Goal: Task Accomplishment & Management: Manage account settings

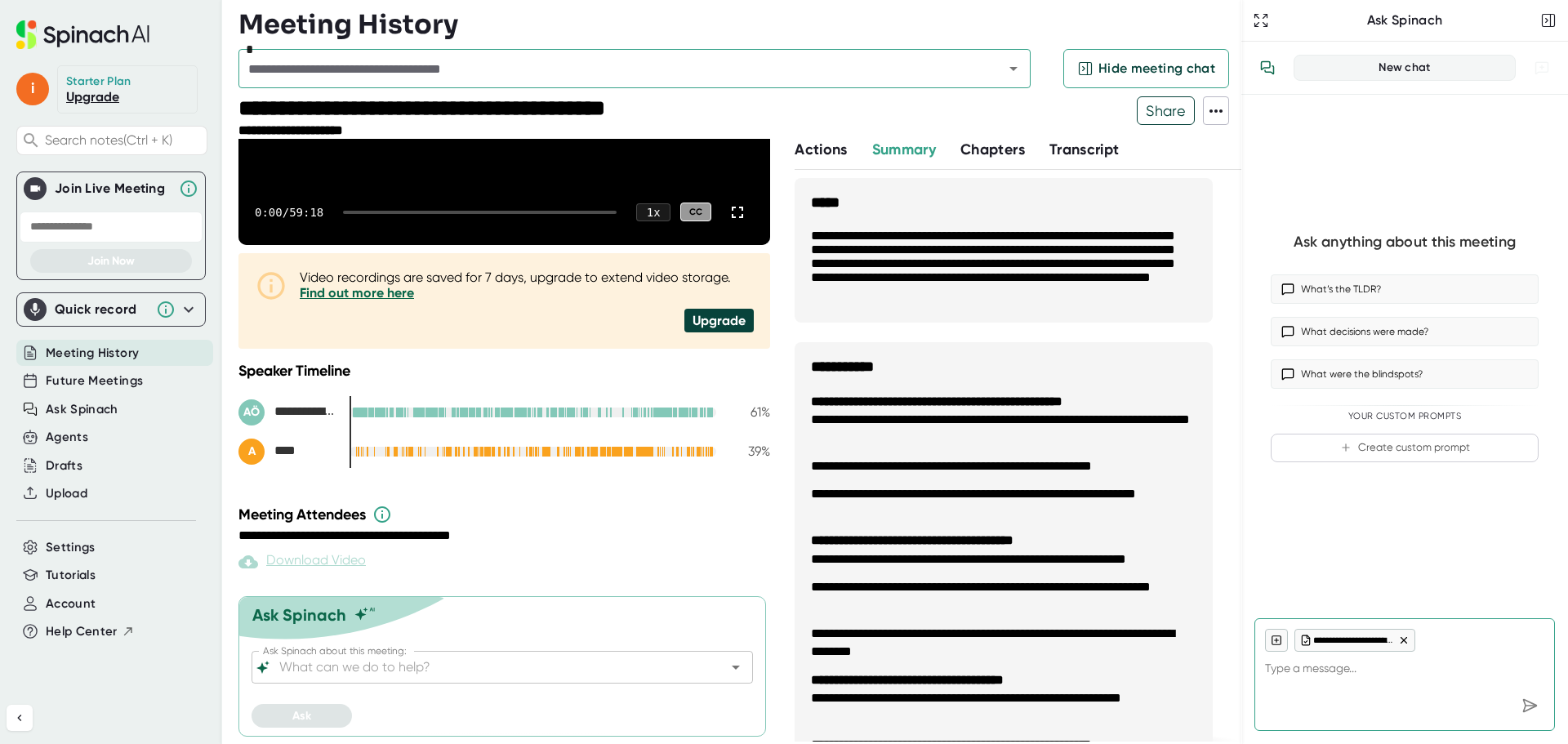
scroll to position [265, 0]
click at [87, 353] on span "Meeting History" at bounding box center [92, 353] width 93 height 18
click at [76, 547] on span "Settings" at bounding box center [70, 547] width 50 height 18
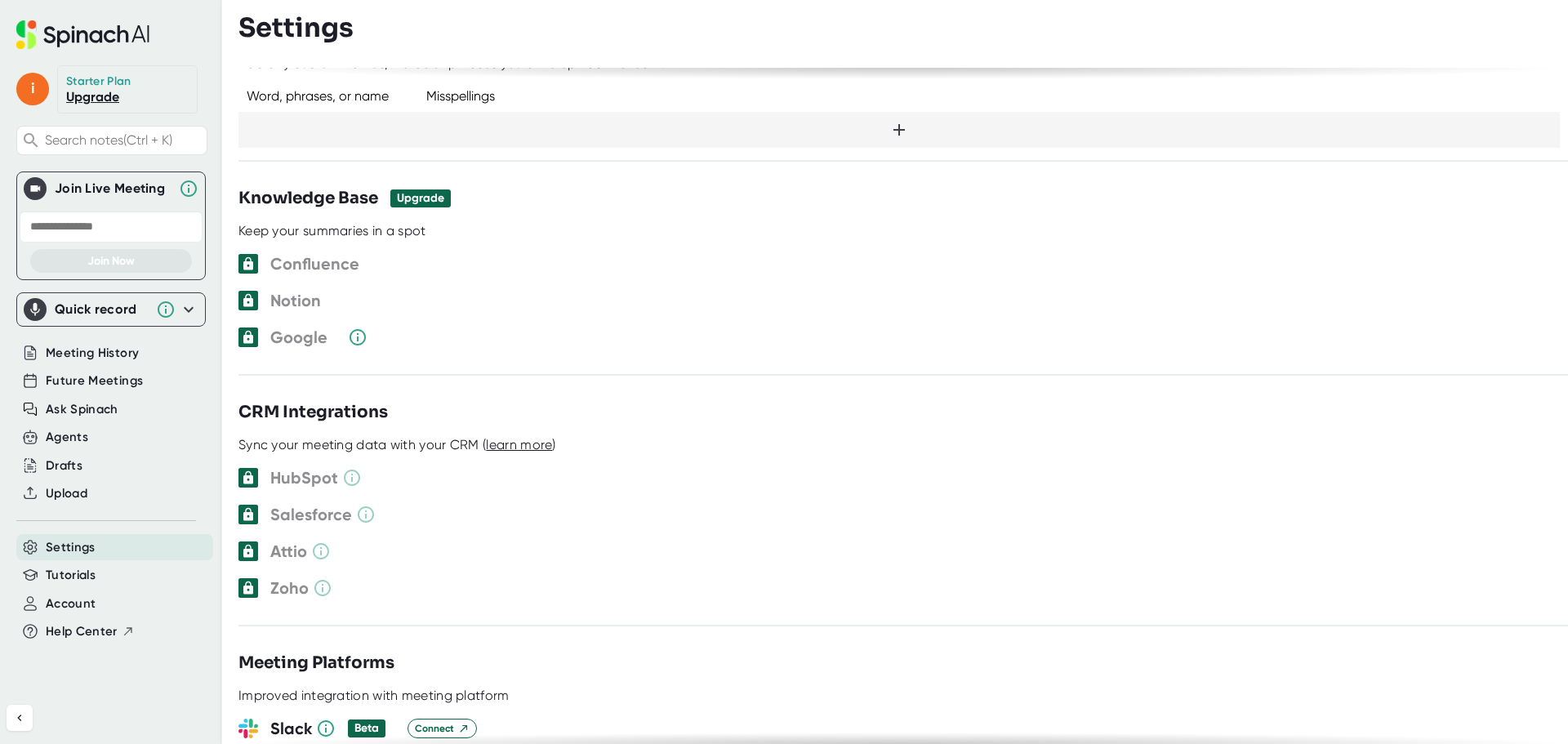
scroll to position [1470, 0]
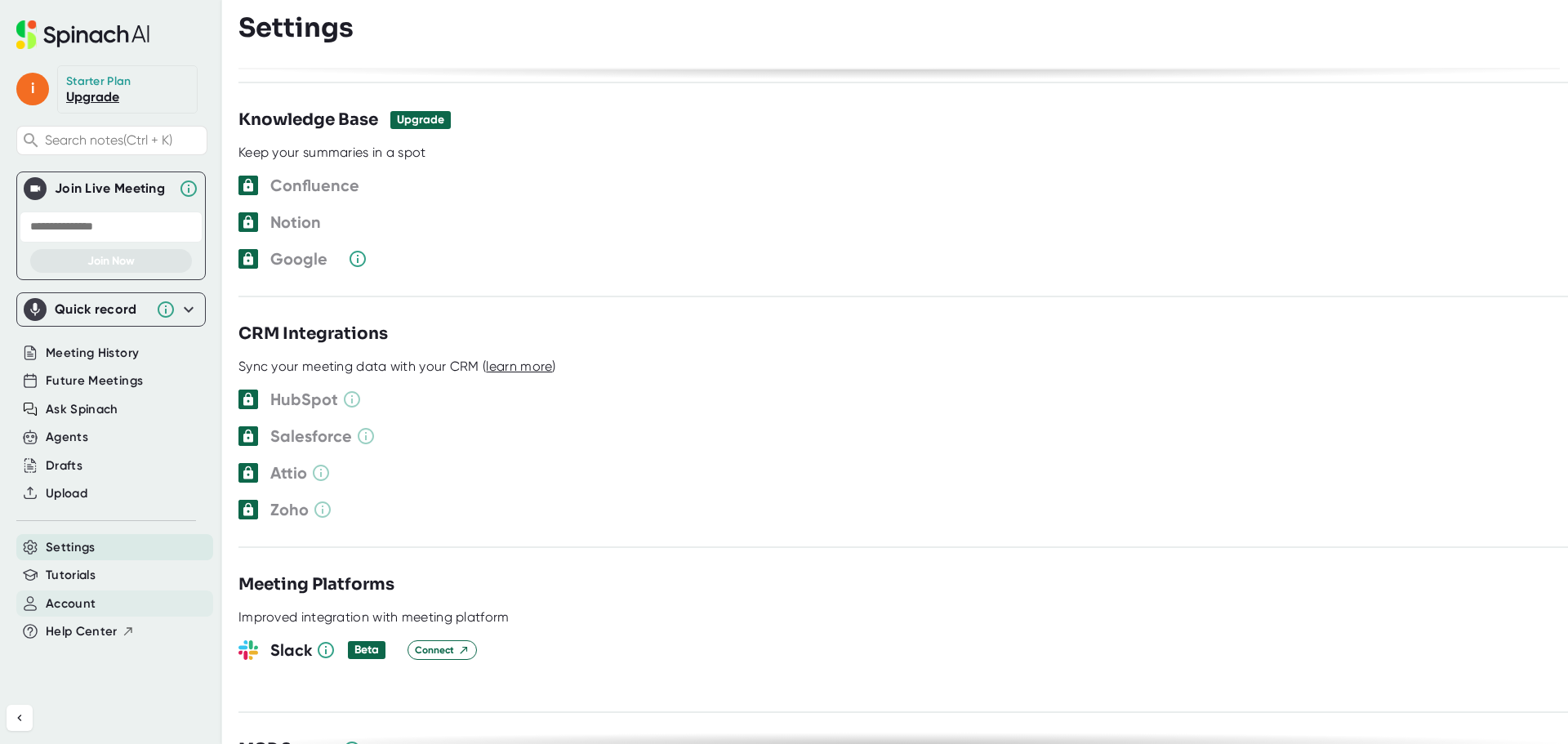
click at [99, 600] on div "Account" at bounding box center [115, 603] width 197 height 27
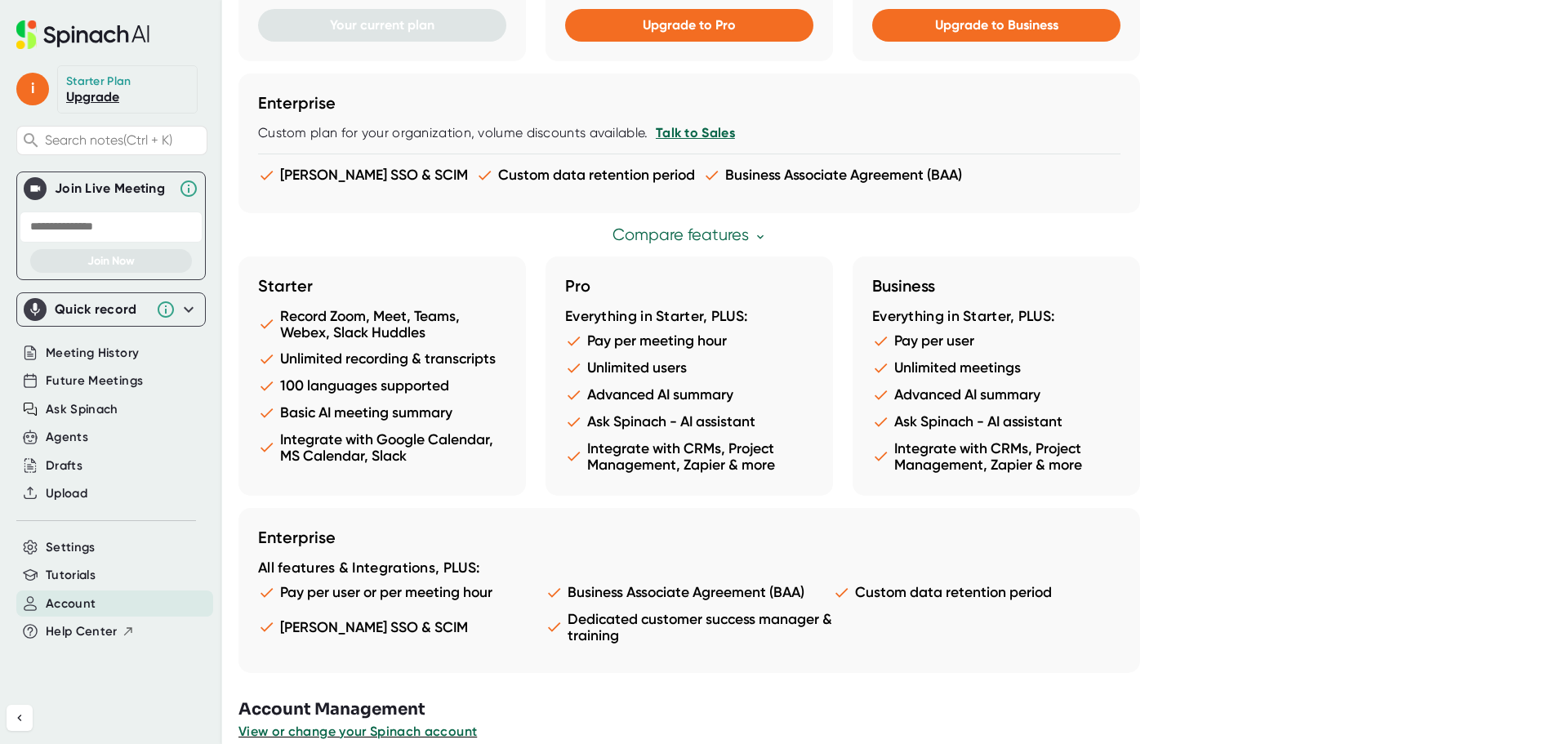
scroll to position [796, 0]
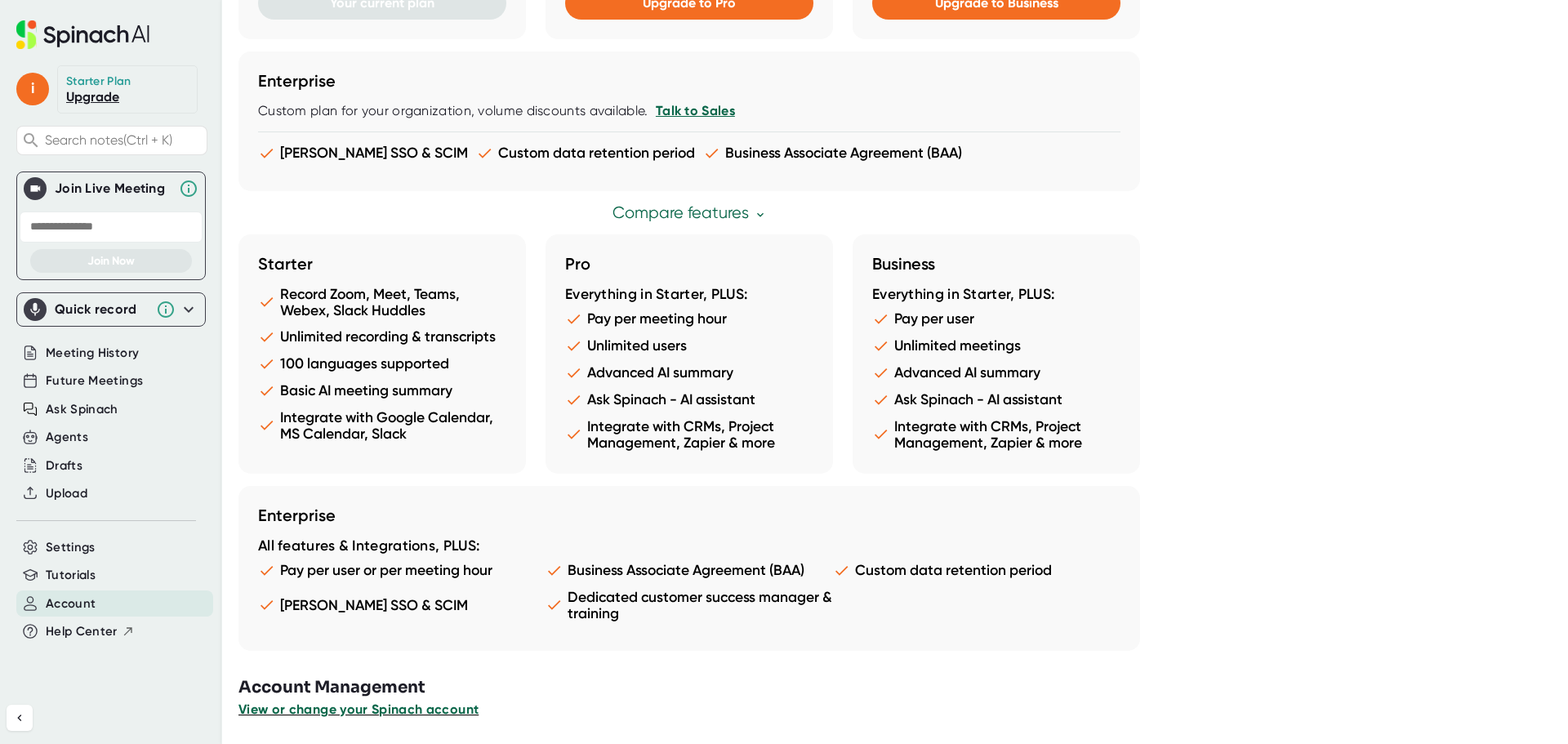
click at [408, 711] on span "View or change your Spinach account" at bounding box center [358, 709] width 240 height 16
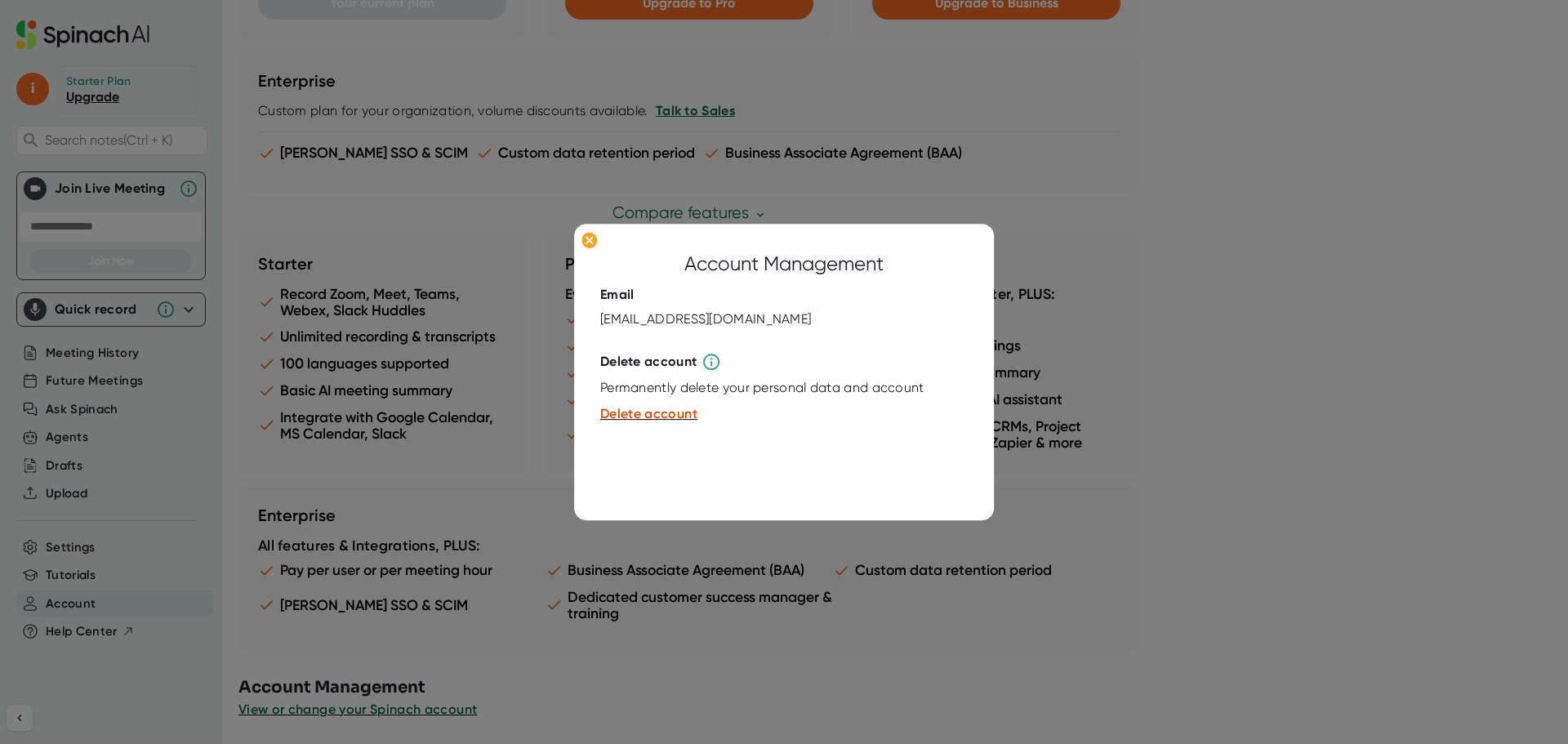
click at [656, 638] on div at bounding box center [784, 372] width 1568 height 744
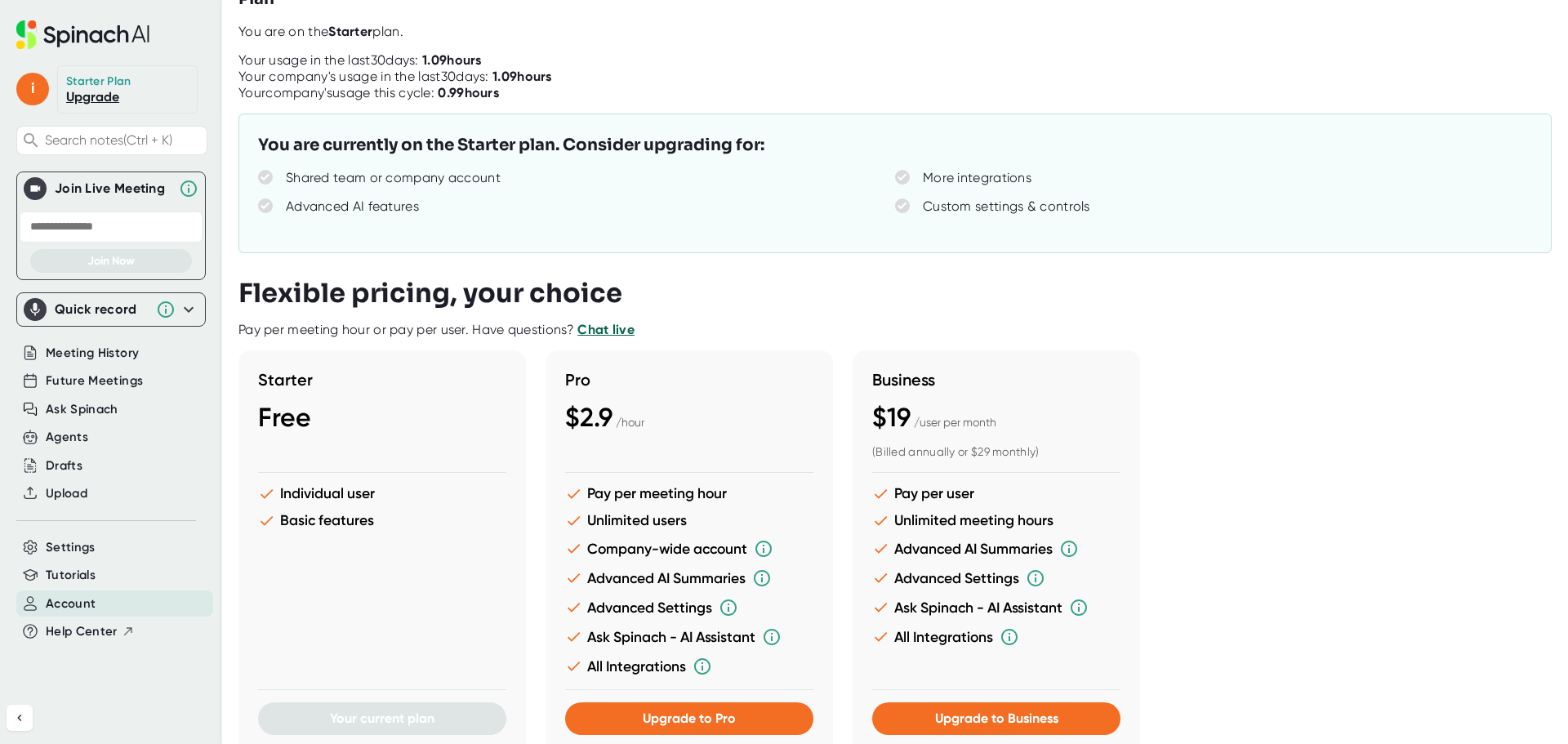
scroll to position [0, 0]
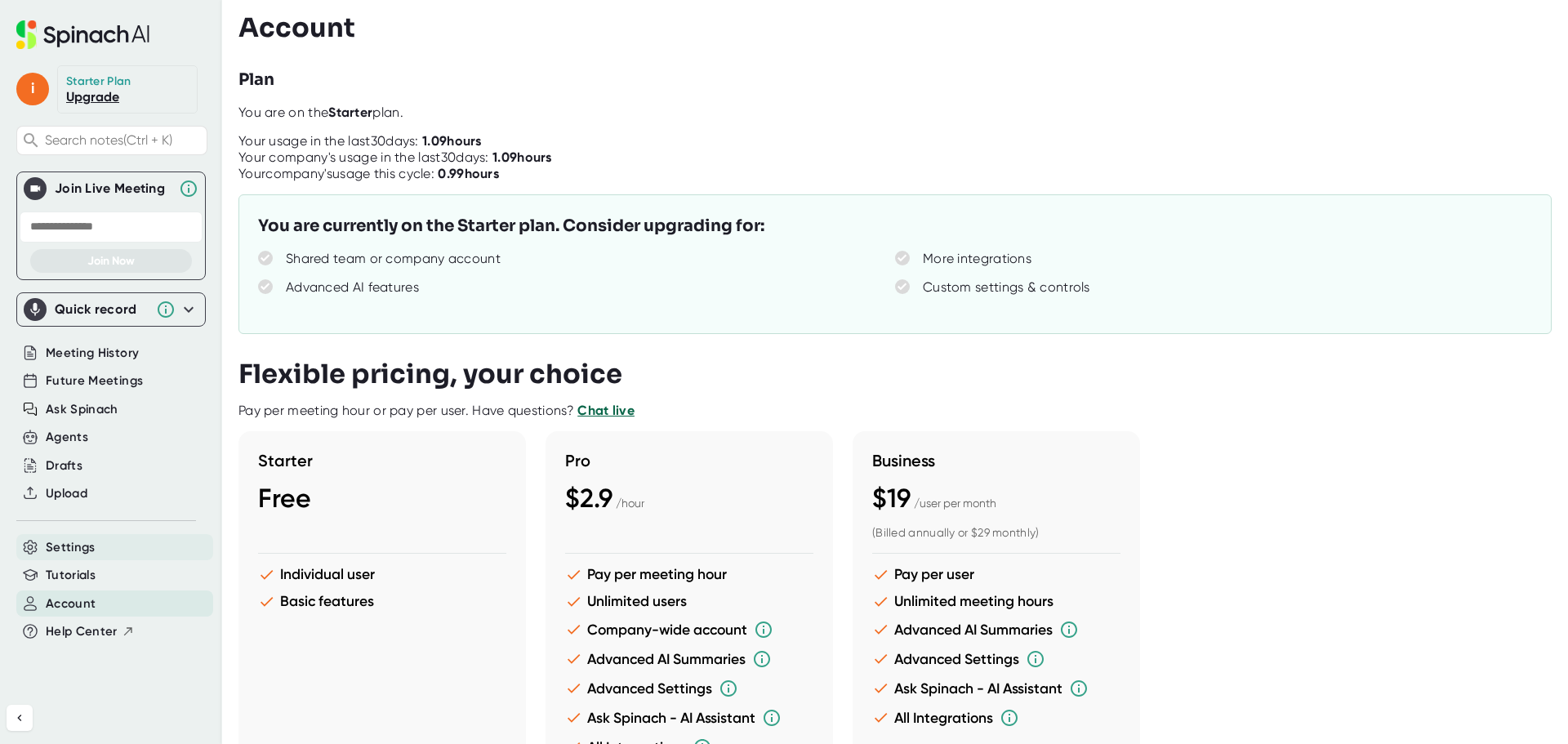
click at [69, 541] on span "Settings" at bounding box center [70, 547] width 50 height 18
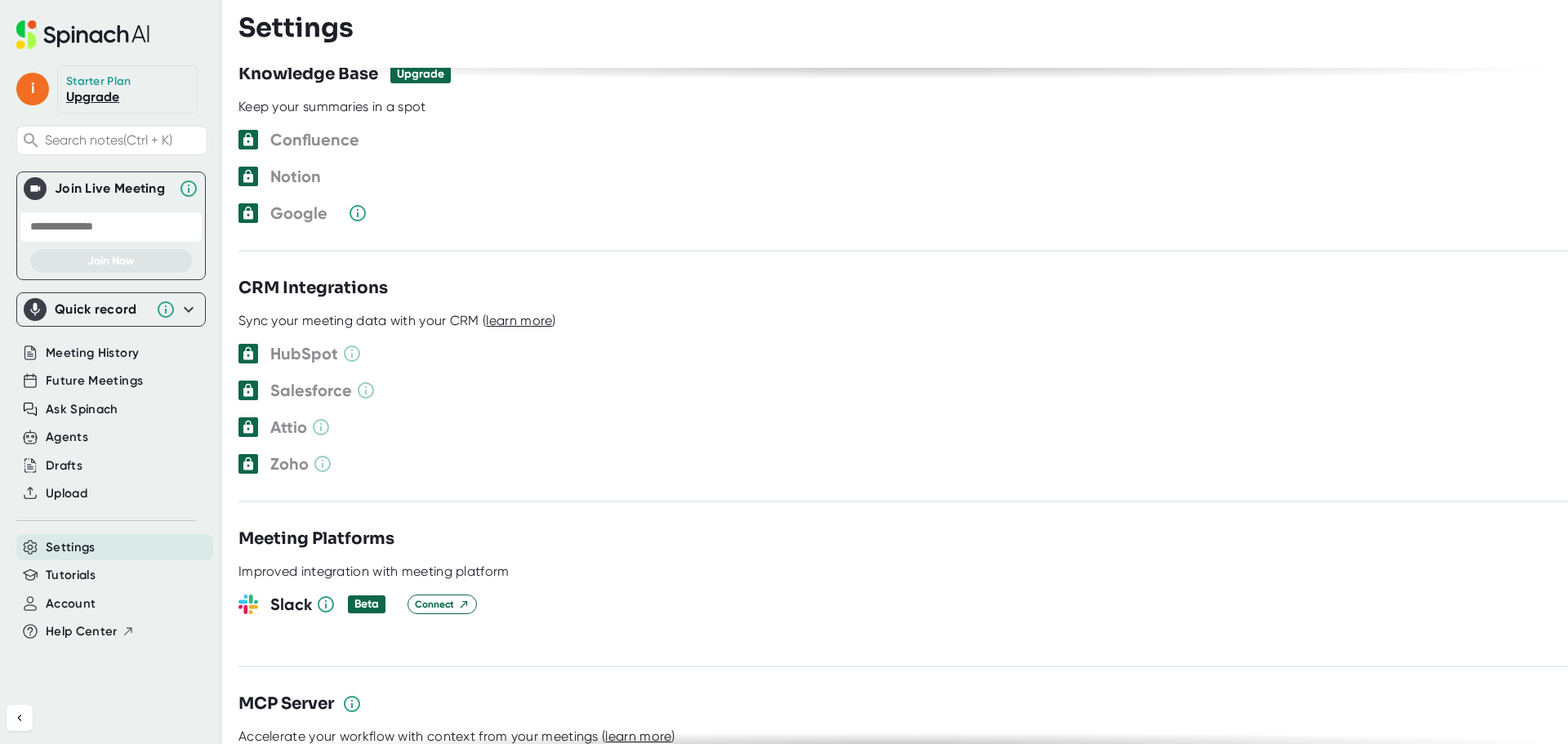
scroll to position [1728, 0]
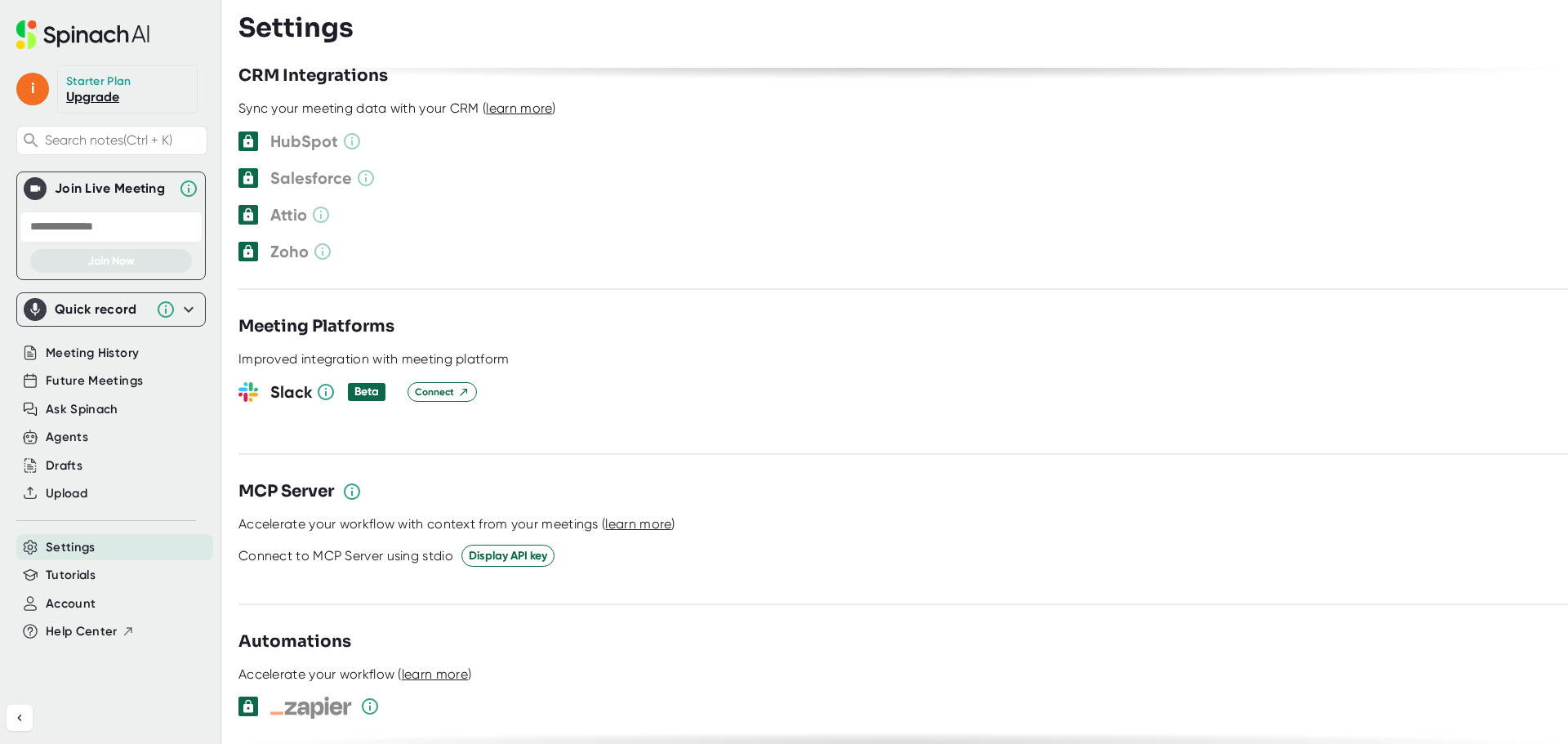
click at [64, 548] on span "Settings" at bounding box center [70, 547] width 50 height 18
drag, startPoint x: 81, startPoint y: 601, endPoint x: 68, endPoint y: 601, distance: 13.0
click at [79, 602] on span "Account" at bounding box center [70, 603] width 50 height 18
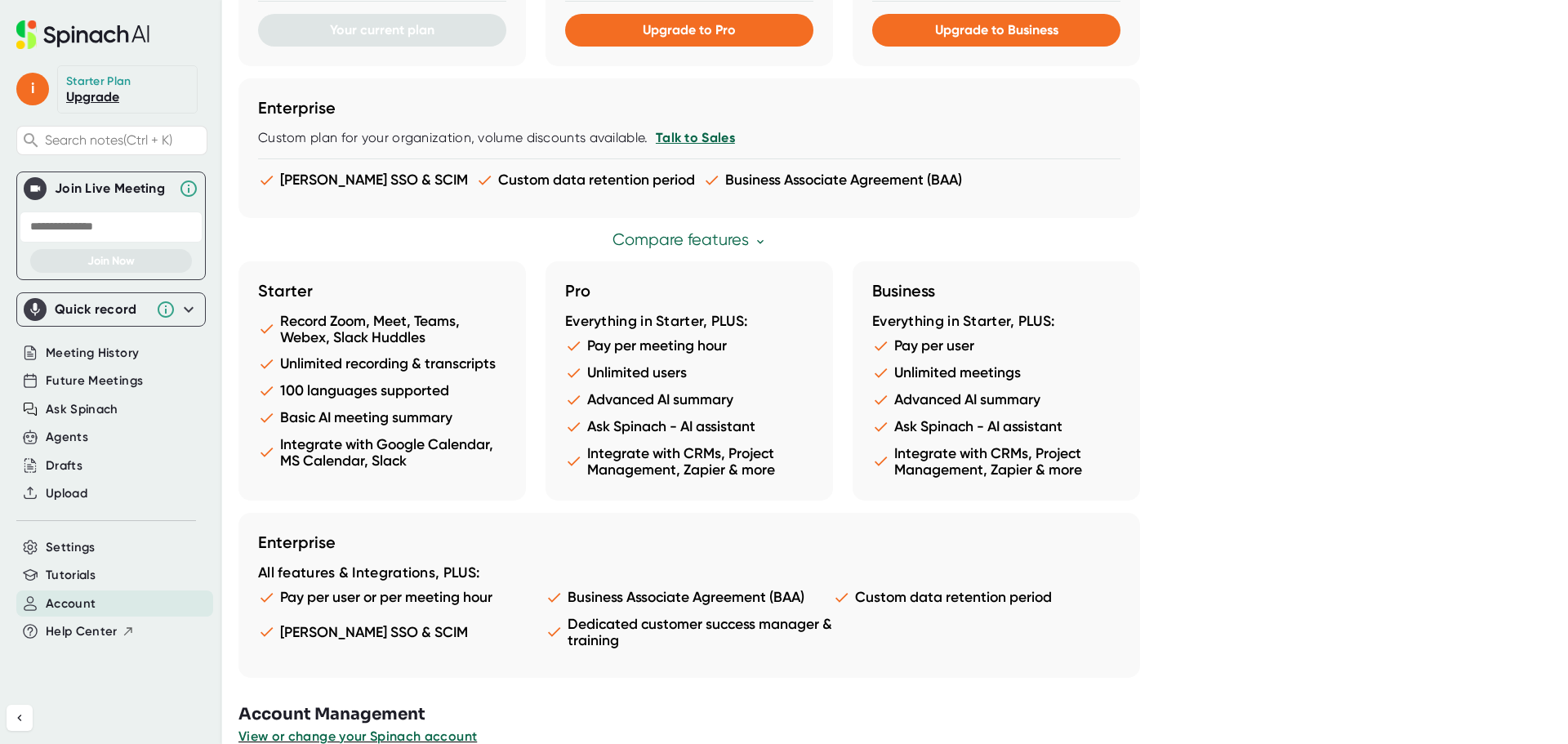
scroll to position [796, 0]
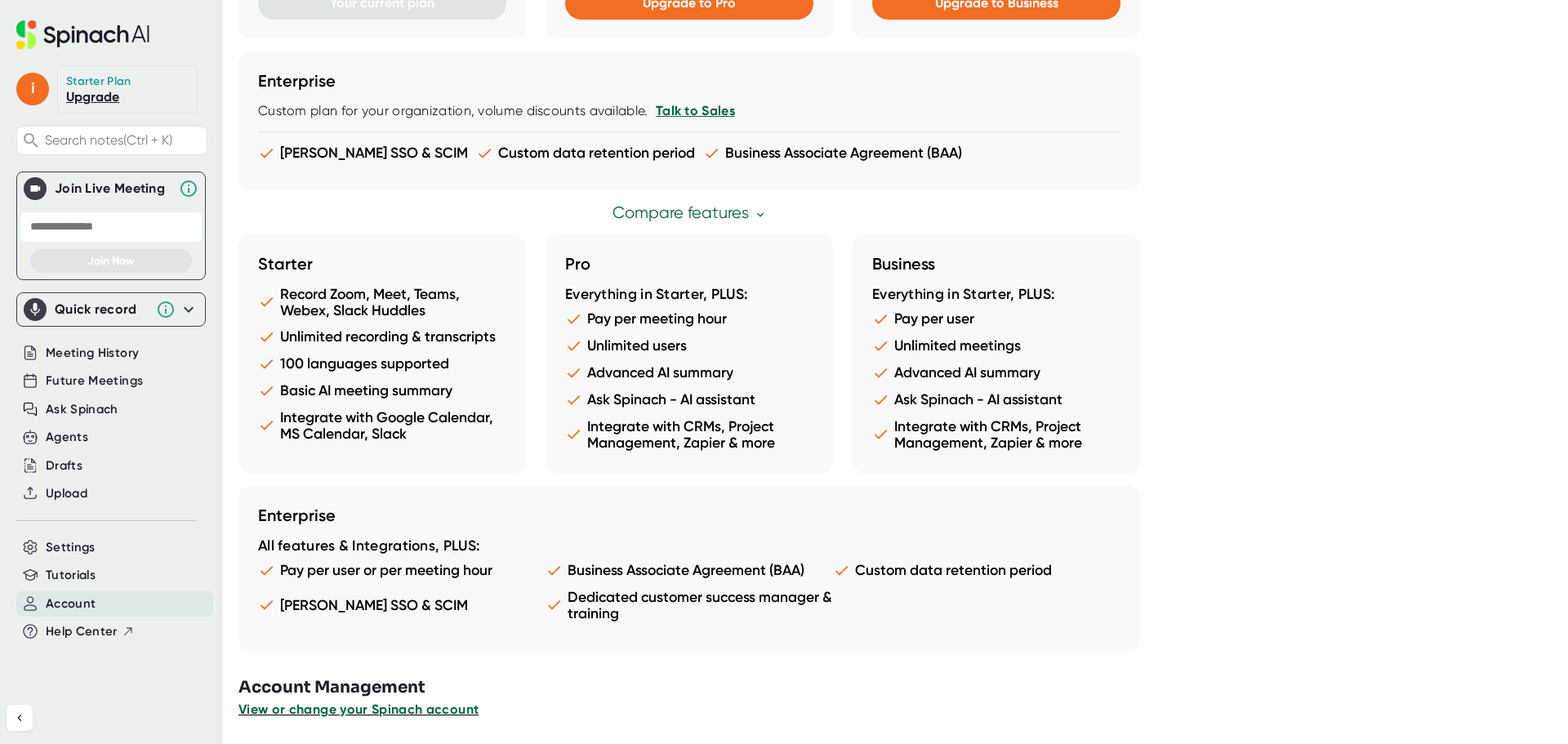
click at [405, 711] on span "View or change your Spinach account" at bounding box center [358, 709] width 240 height 16
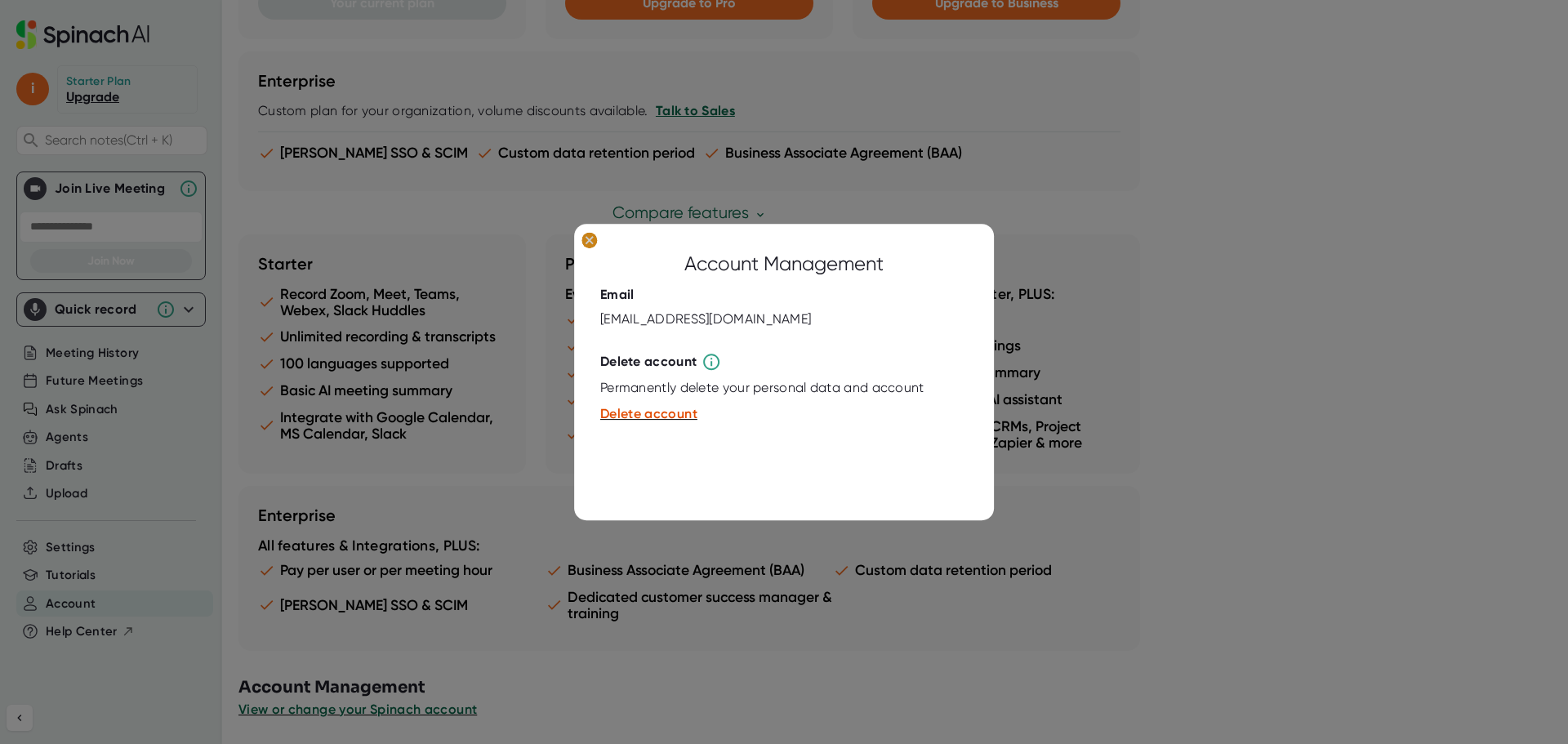
click at [588, 243] on ellipse at bounding box center [589, 240] width 16 height 17
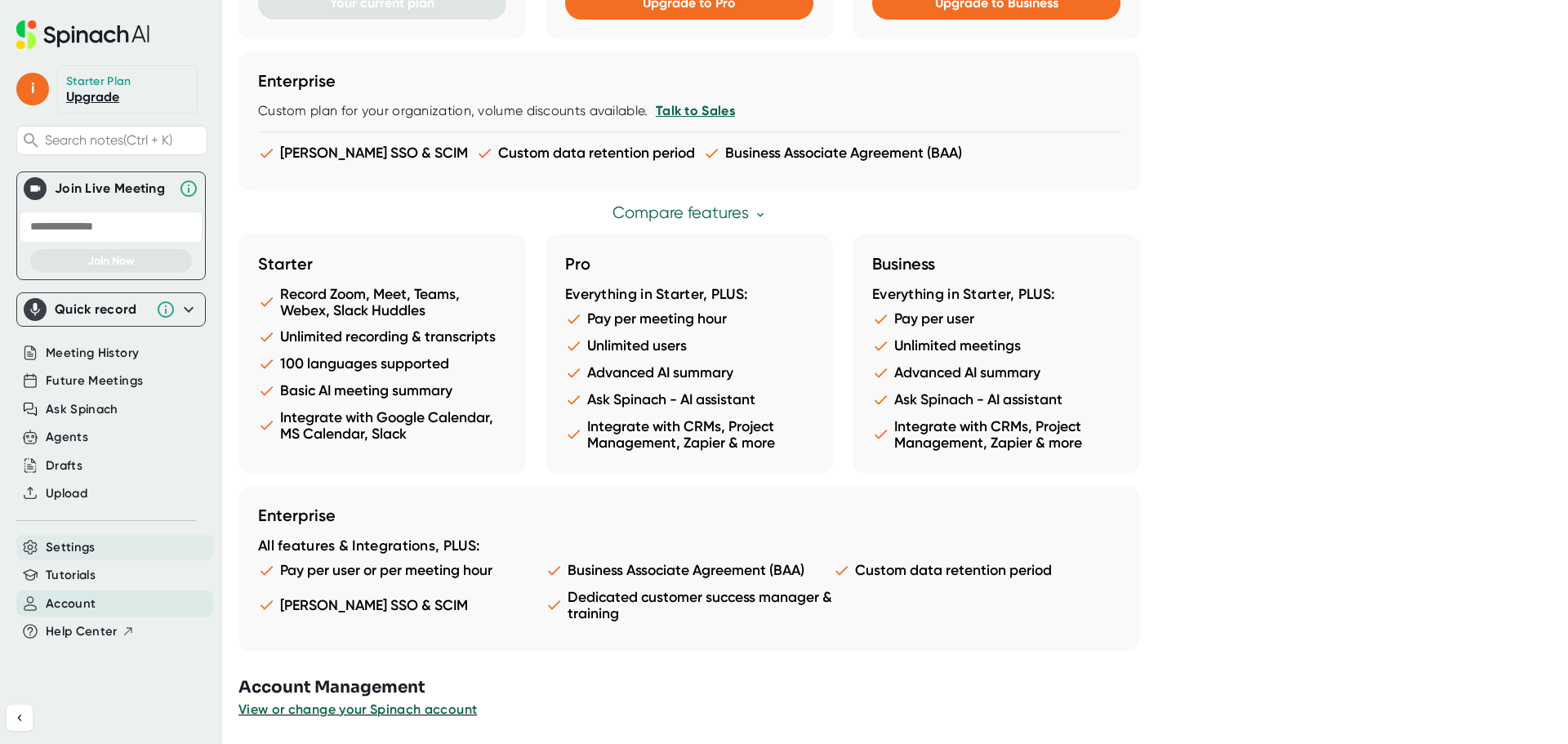
click at [84, 554] on span "Settings" at bounding box center [70, 547] width 50 height 18
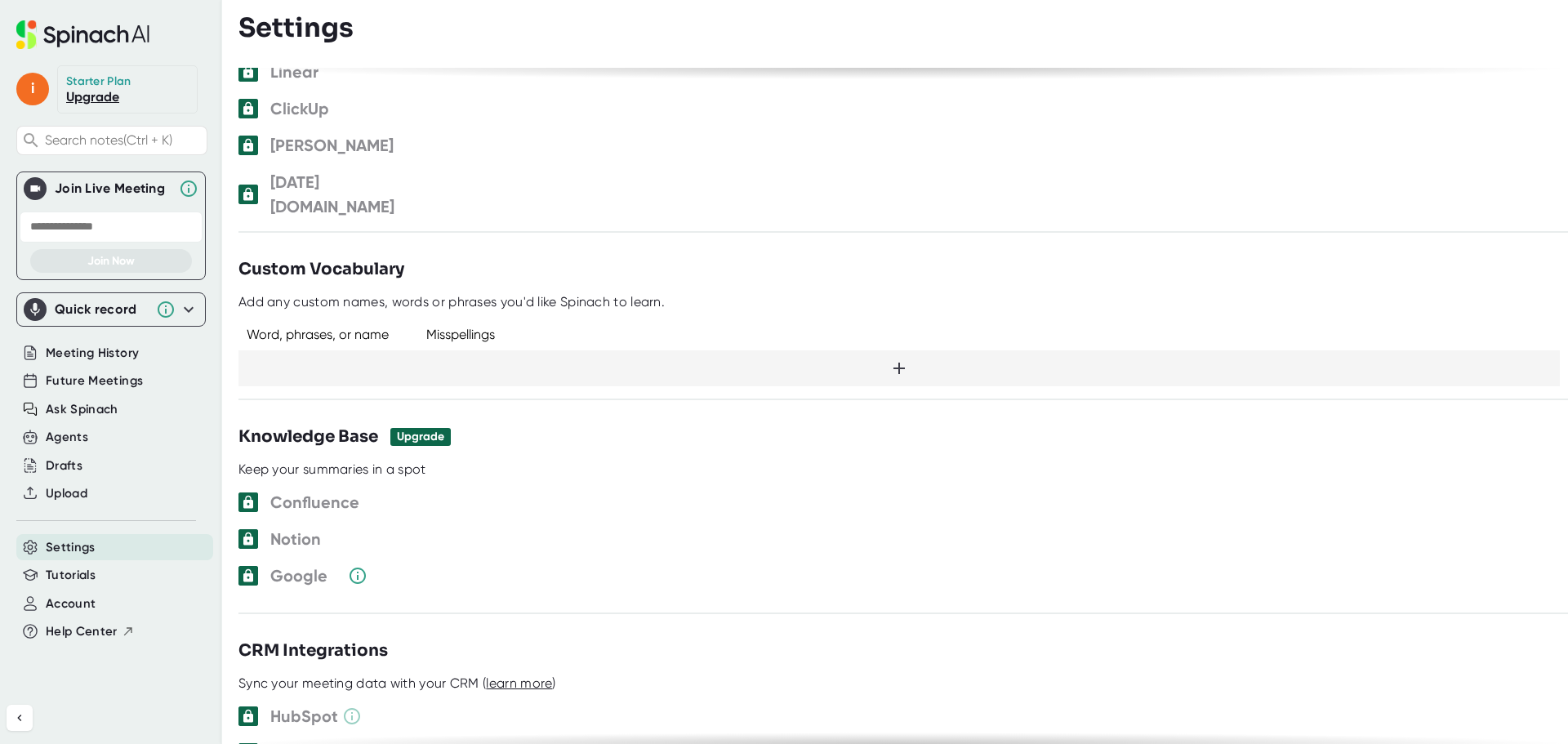
scroll to position [1307, 0]
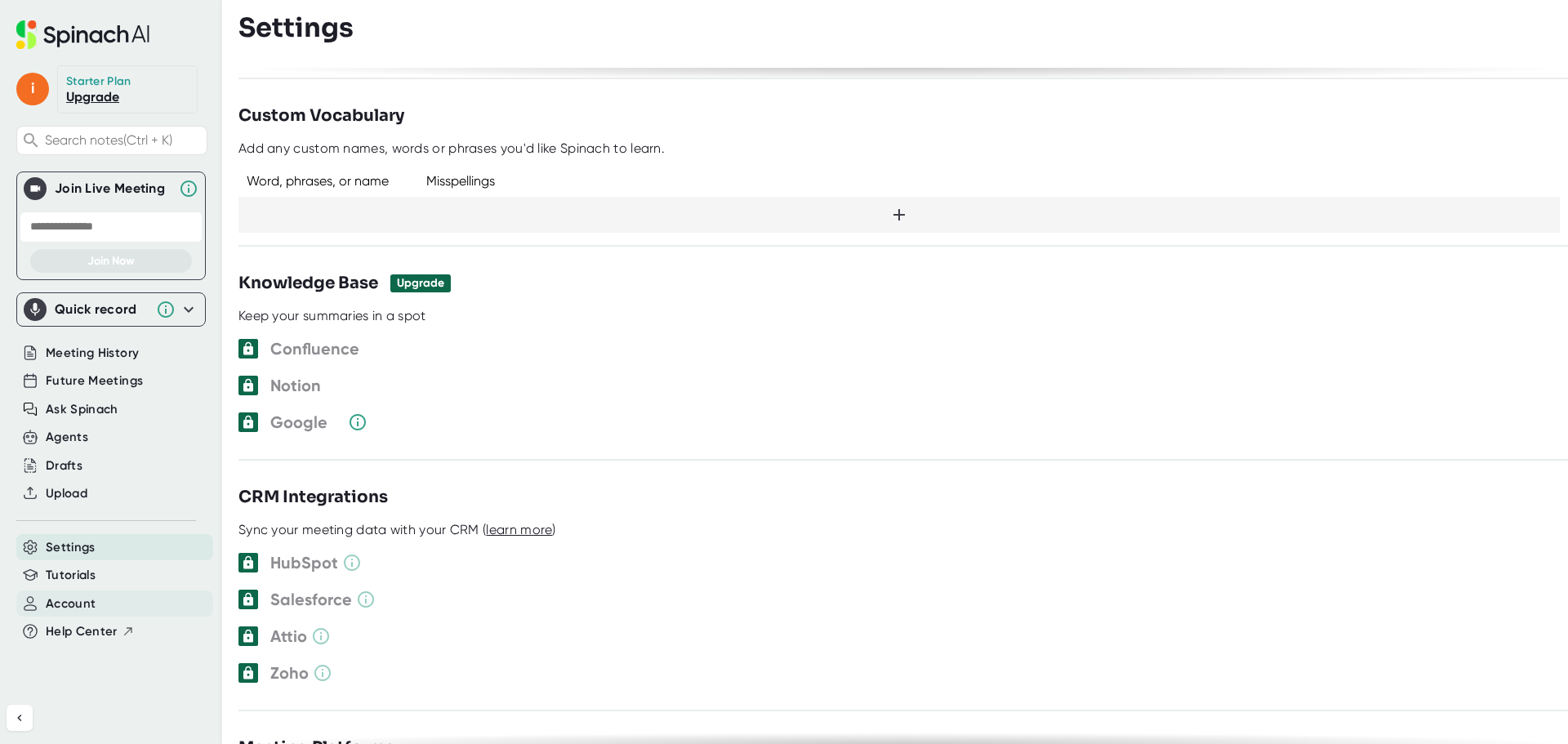
click at [89, 594] on span "Account" at bounding box center [70, 603] width 50 height 18
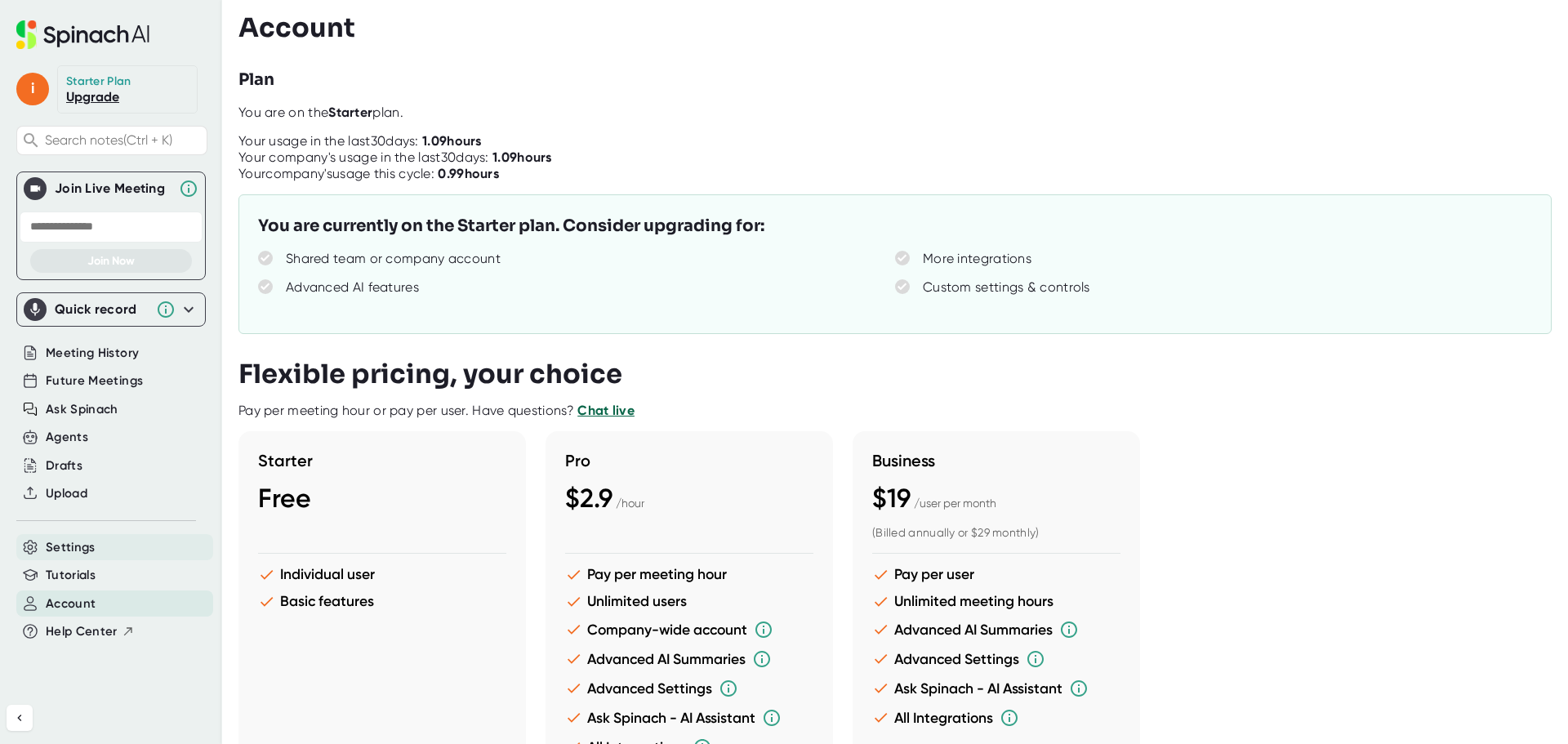
click at [81, 546] on span "Settings" at bounding box center [70, 547] width 50 height 18
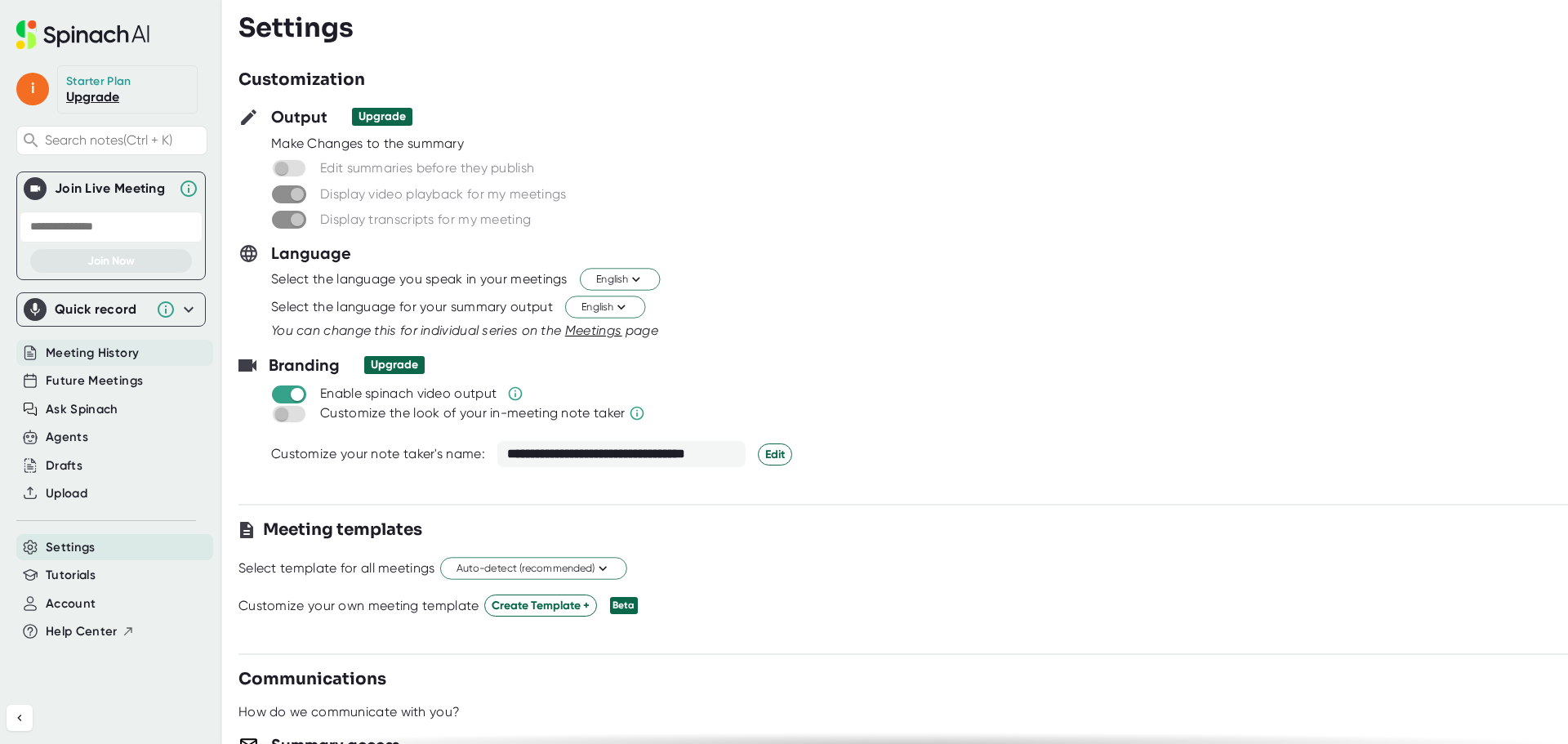
click at [102, 351] on span "Meeting History" at bounding box center [92, 353] width 93 height 18
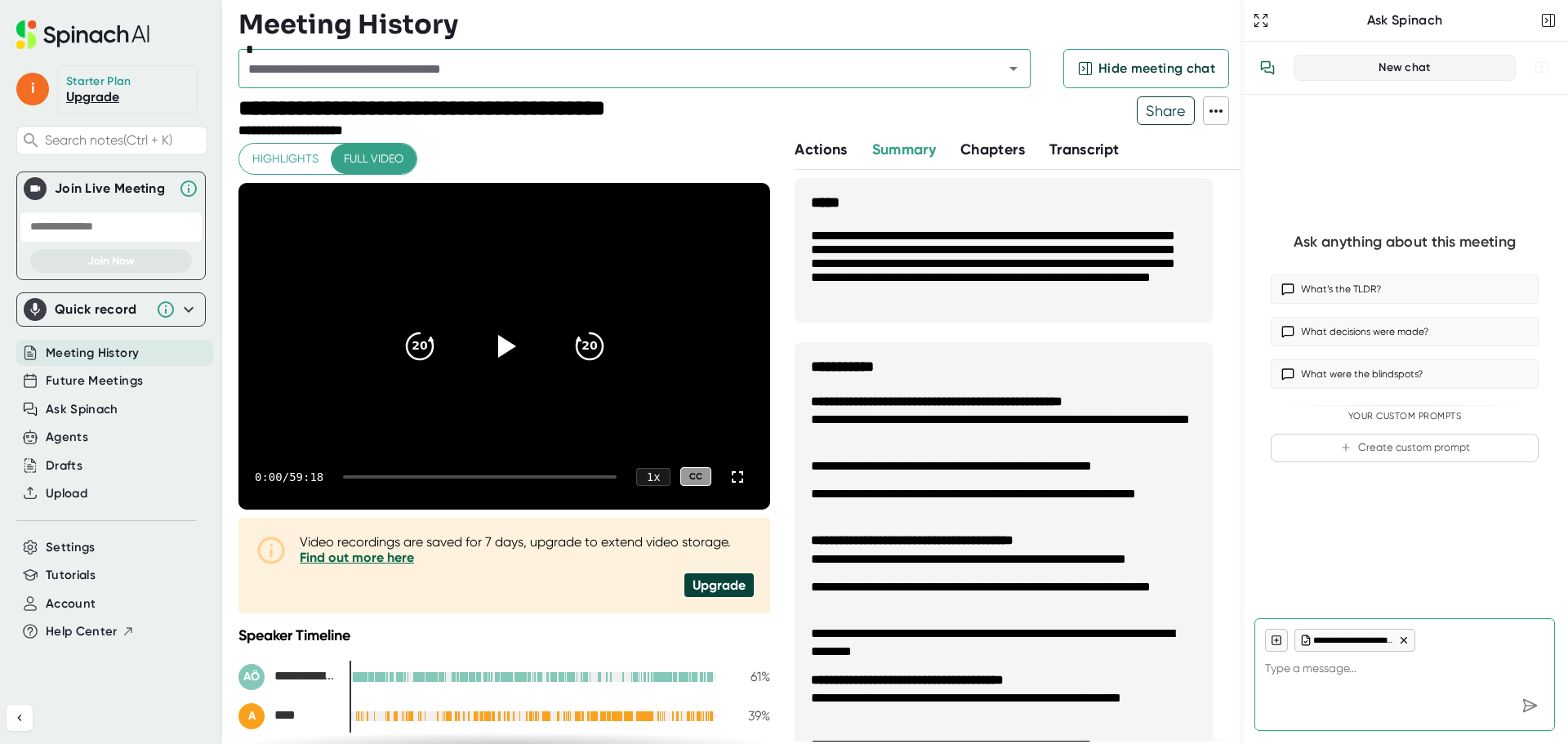
type textarea "x"
click at [1207, 119] on icon at bounding box center [1216, 111] width 19 height 19
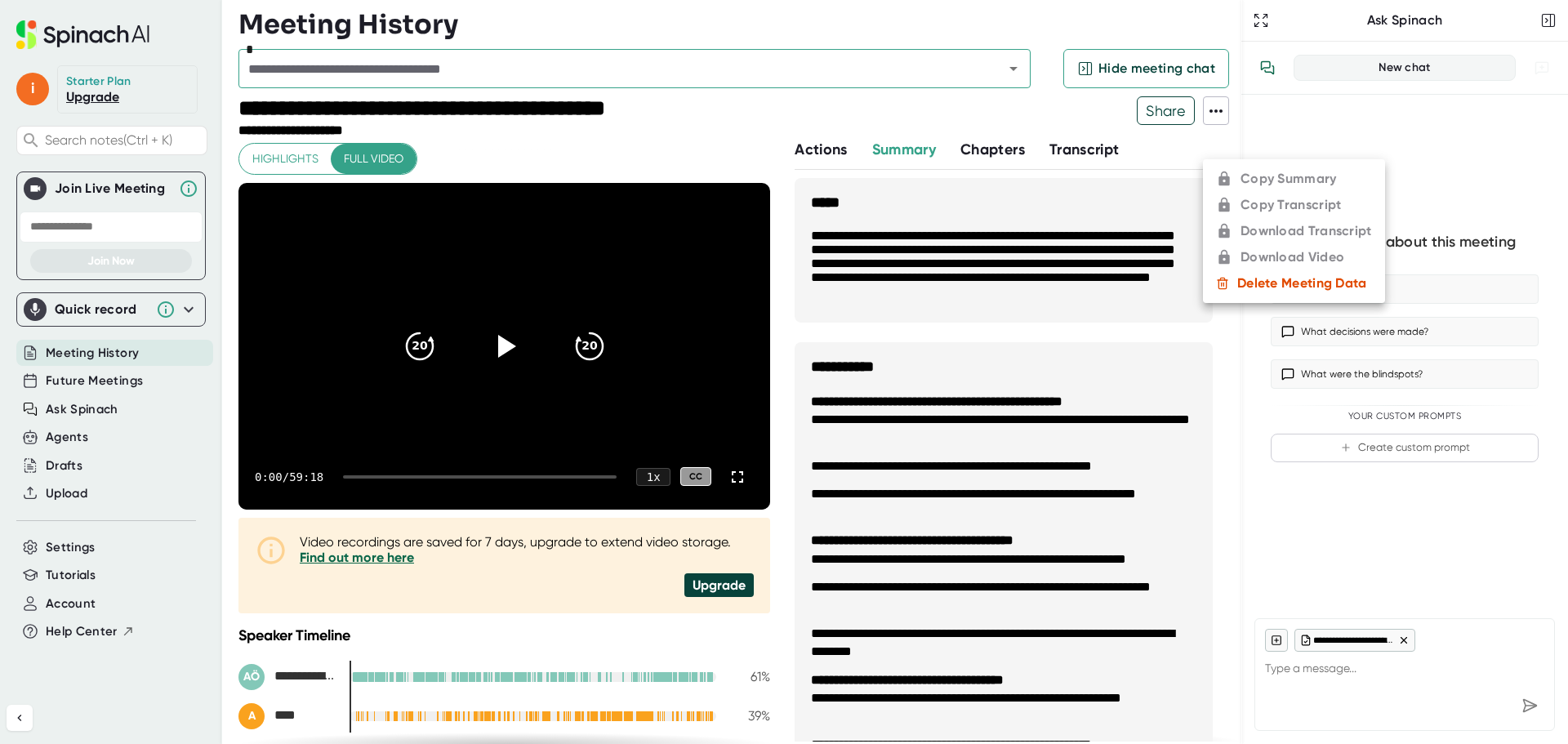
click at [1150, 158] on div at bounding box center [784, 372] width 1568 height 744
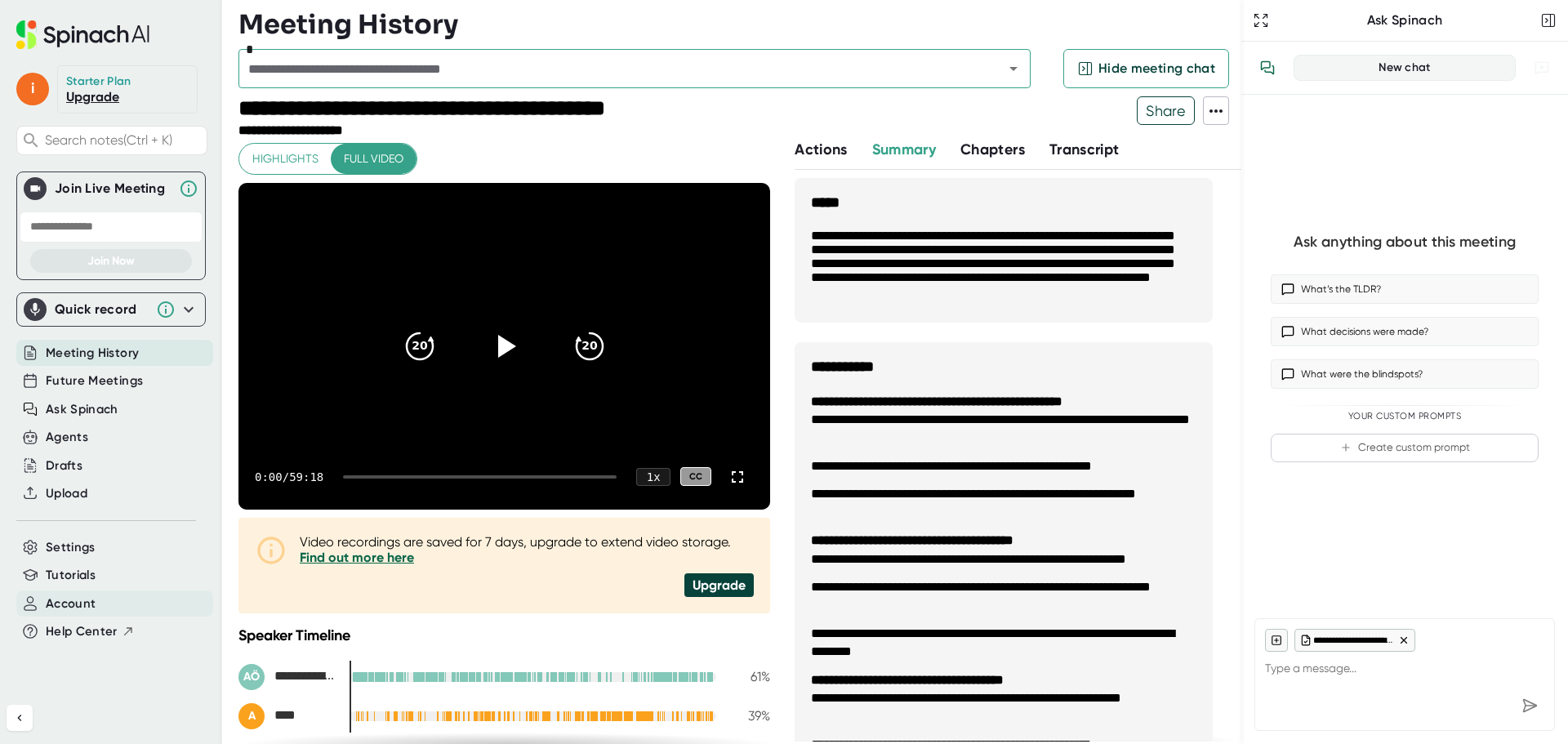
click at [91, 598] on span "Account" at bounding box center [70, 603] width 50 height 18
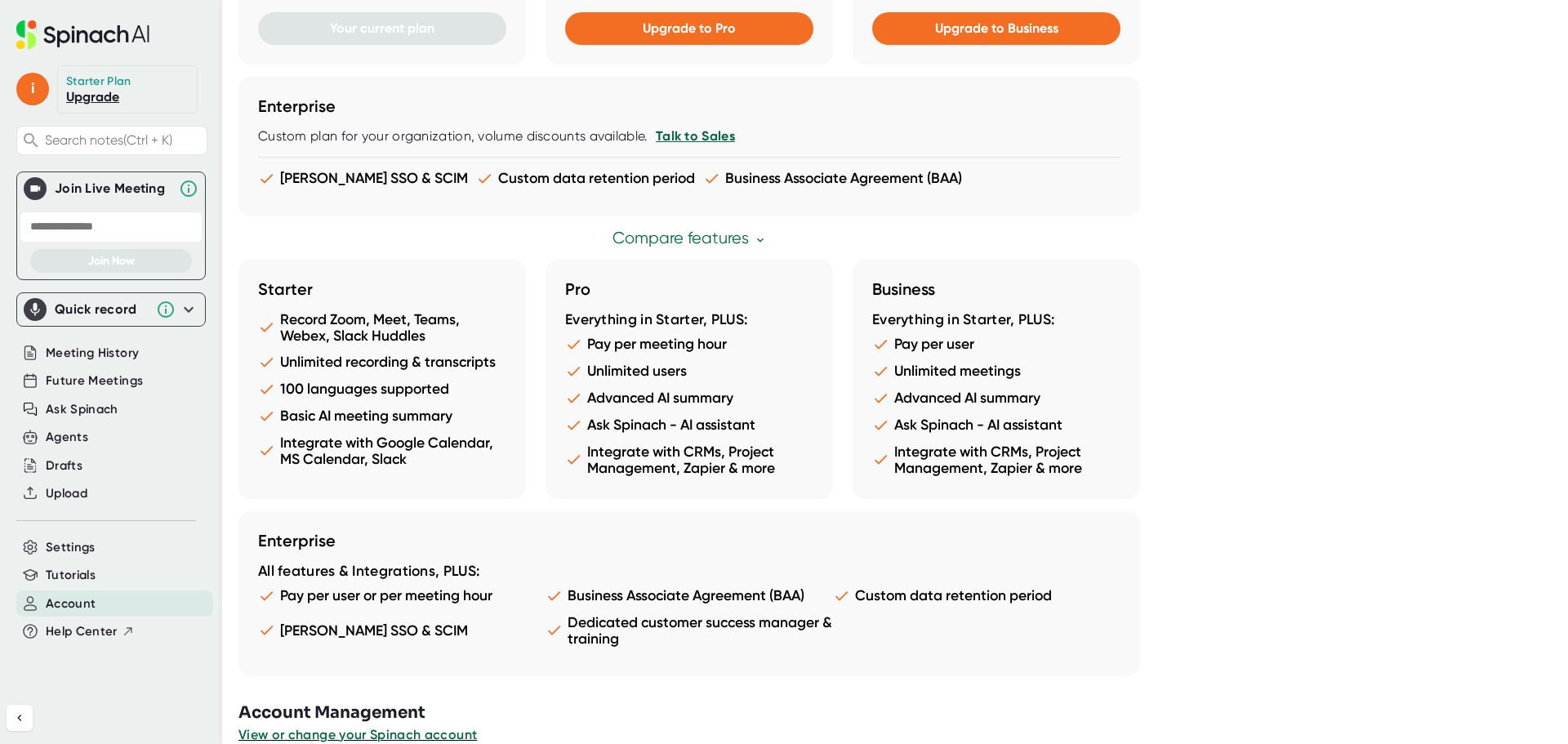
scroll to position [796, 0]
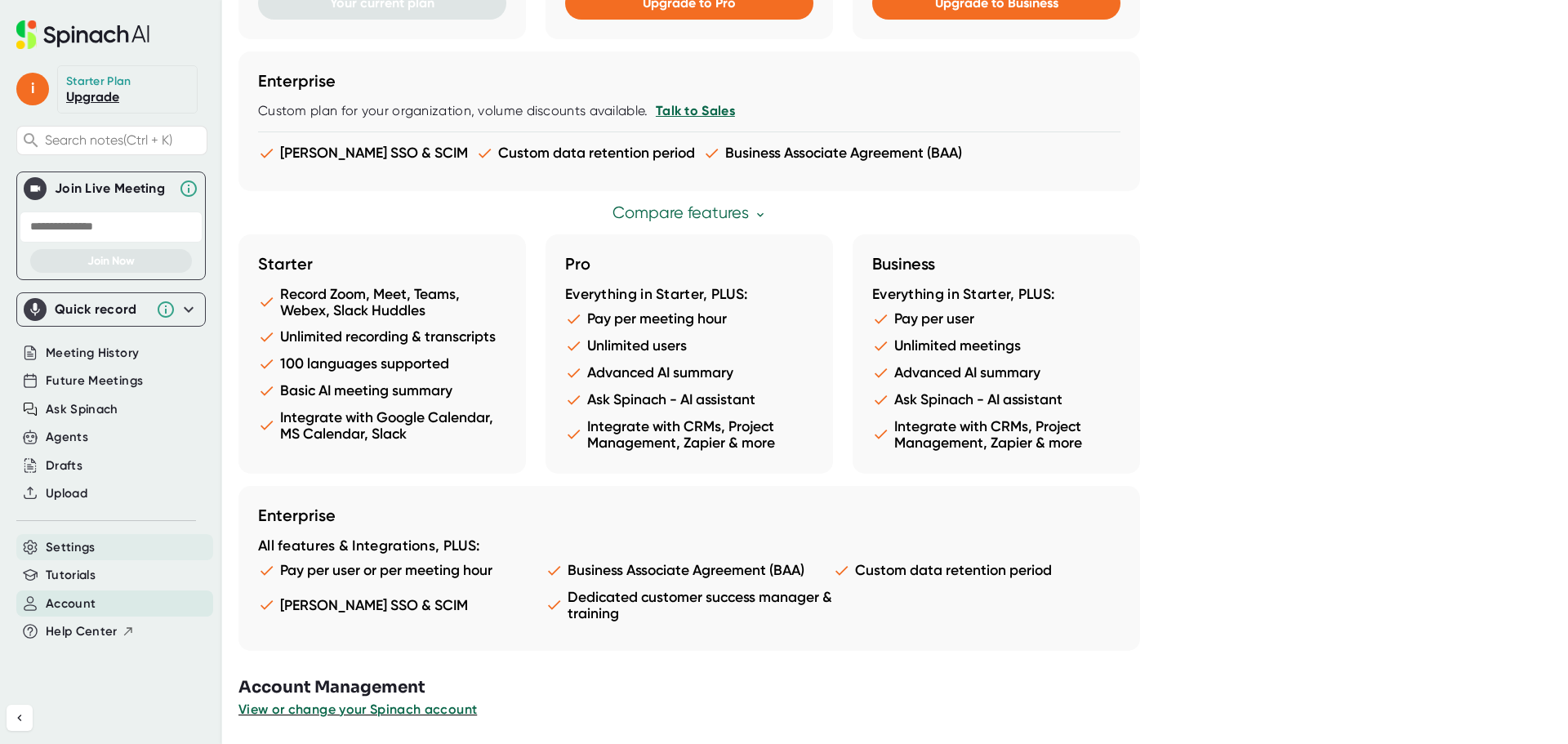
click at [77, 553] on span "Settings" at bounding box center [70, 547] width 50 height 18
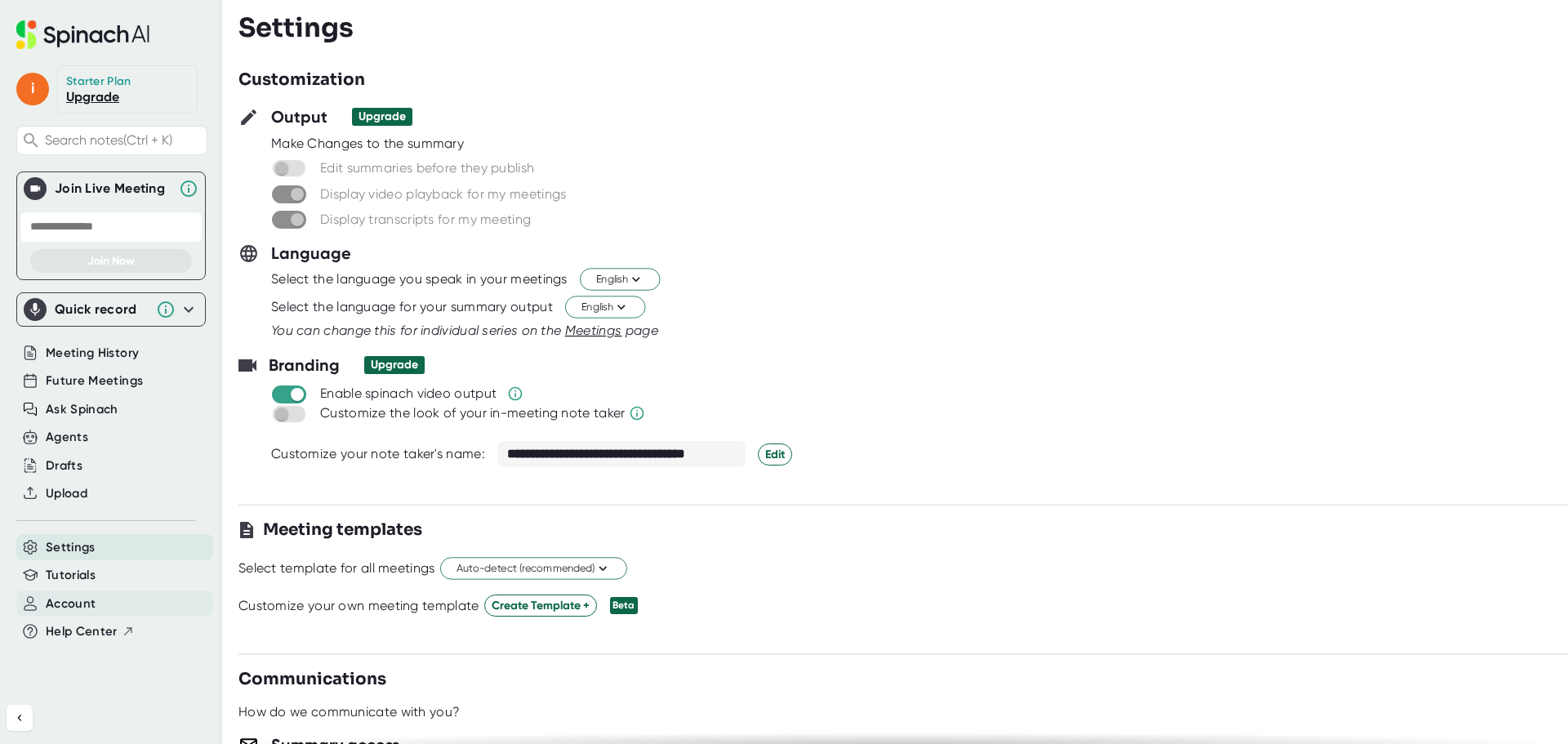
click at [104, 601] on div "Account" at bounding box center [115, 603] width 197 height 27
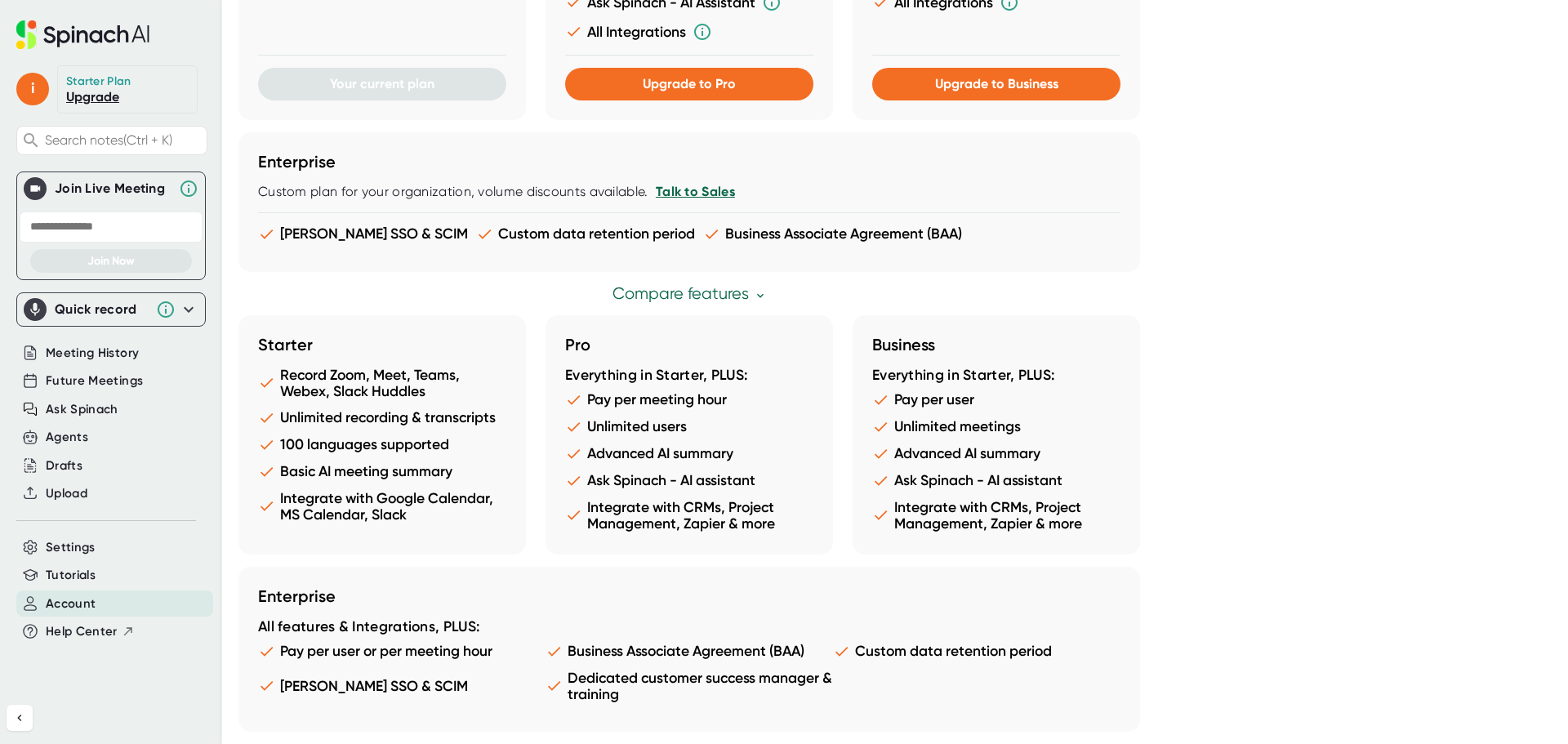
scroll to position [796, 0]
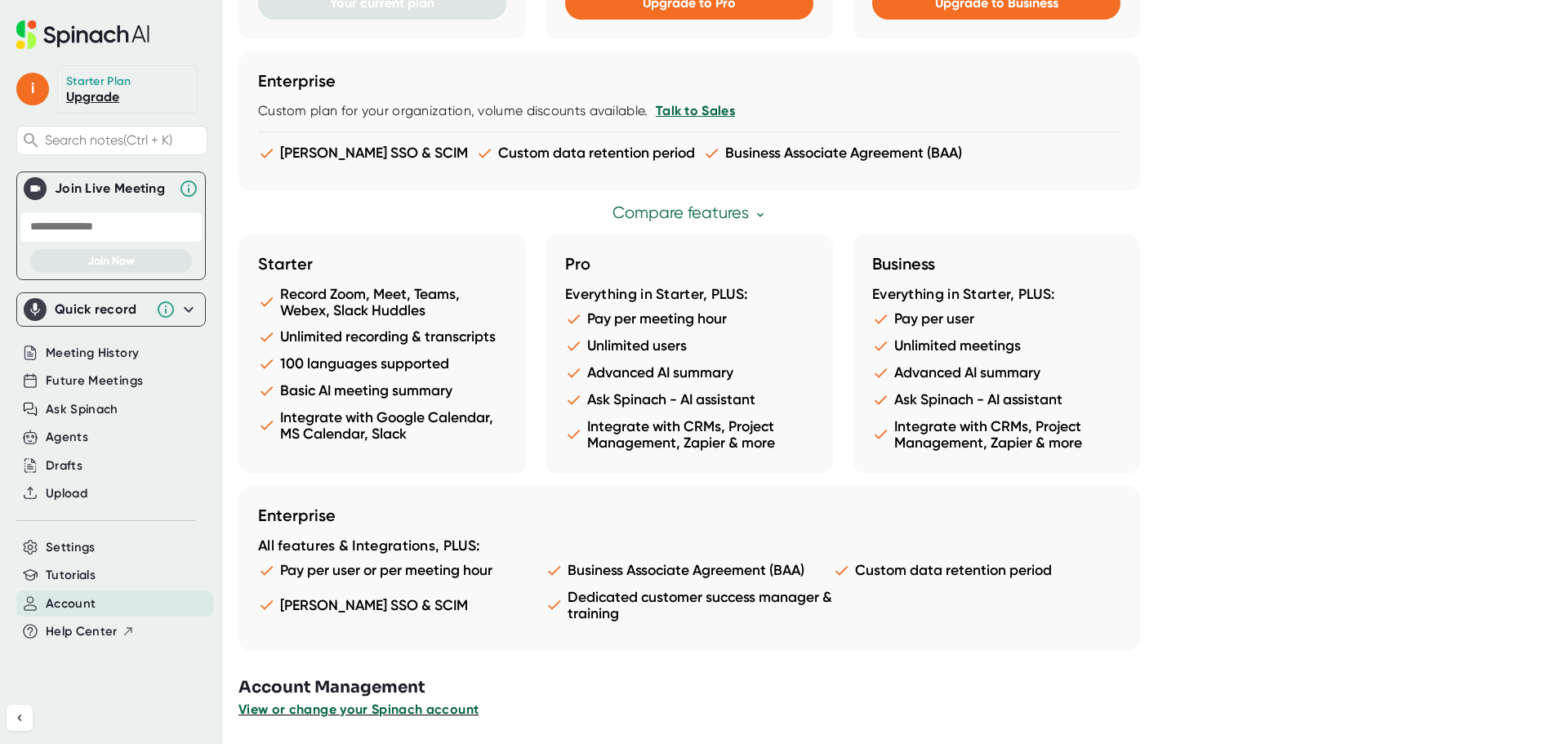
click at [361, 711] on span "View or change your Spinach account" at bounding box center [358, 709] width 240 height 16
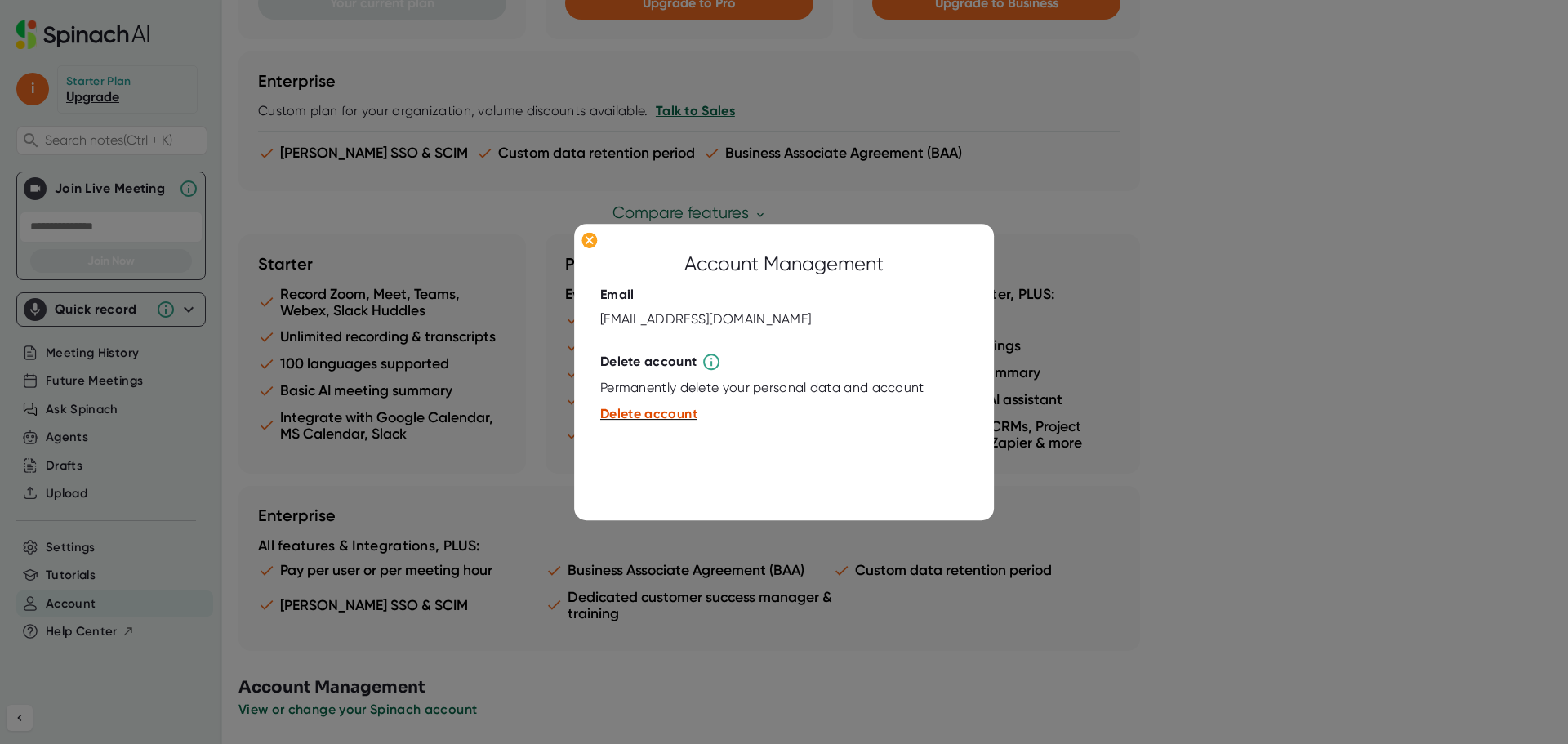
click at [657, 413] on span "Delete account" at bounding box center [649, 415] width 97 height 16
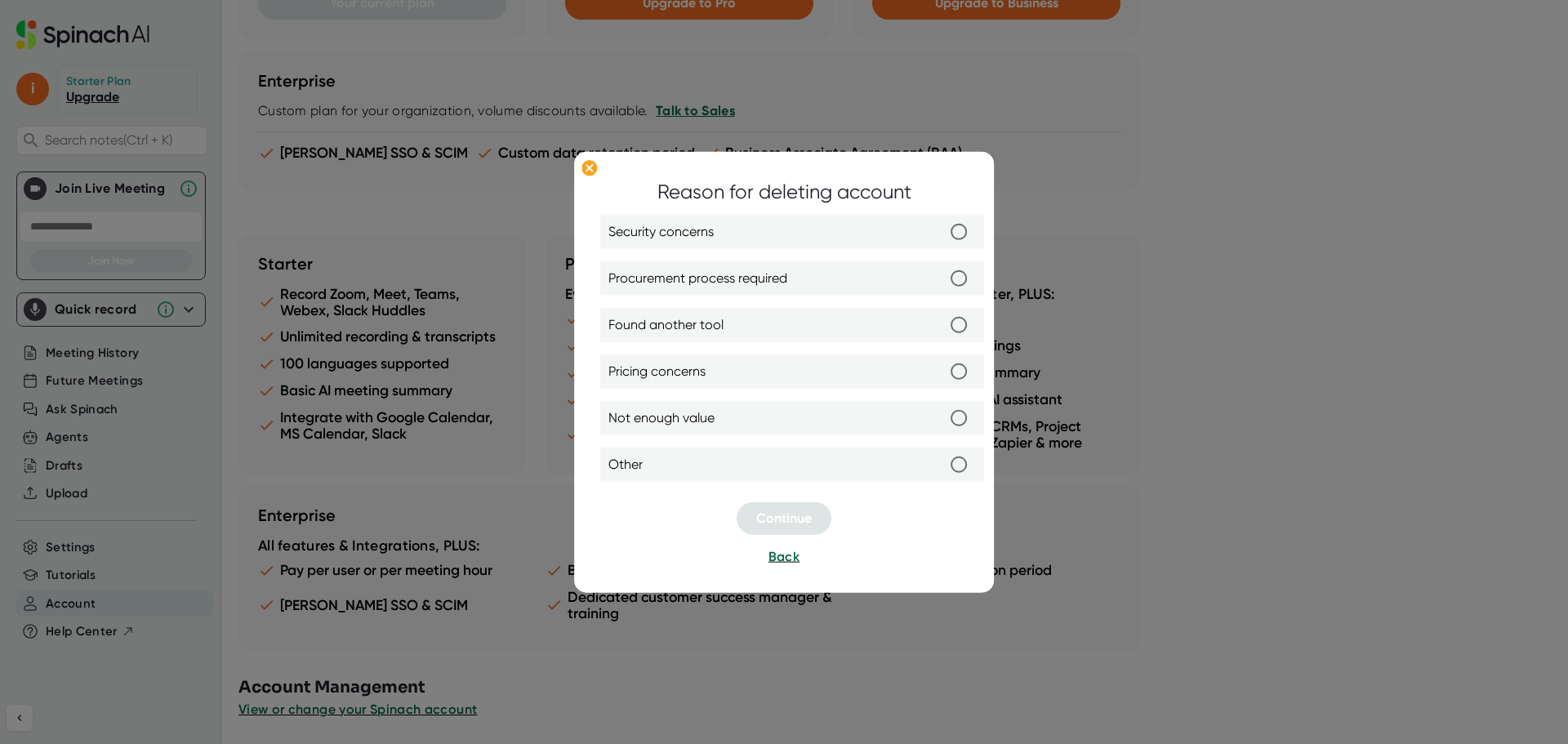
click at [780, 340] on label "Found another tool" at bounding box center [792, 325] width 368 height 34
click at [942, 340] on input "Found another tool" at bounding box center [959, 325] width 34 height 34
radio input "true"
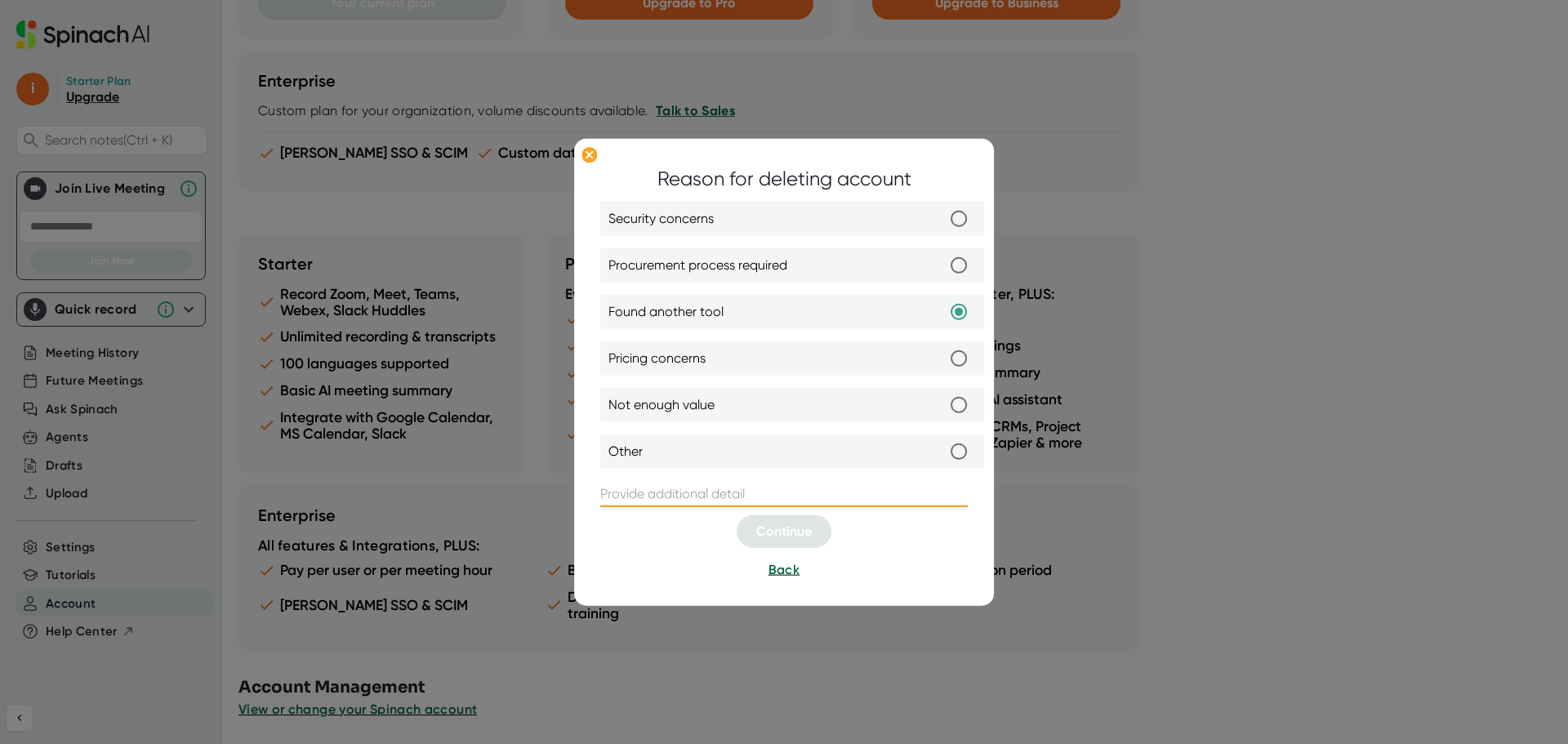
click at [737, 492] on input "text" at bounding box center [784, 494] width 368 height 26
click at [905, 495] on input "I went with ankther tool, though the matter in the read ai is bvery good." at bounding box center [784, 494] width 368 height 26
click at [641, 497] on input "I went with ankther tool, though the matter in the read ai is very good." at bounding box center [784, 494] width 368 height 26
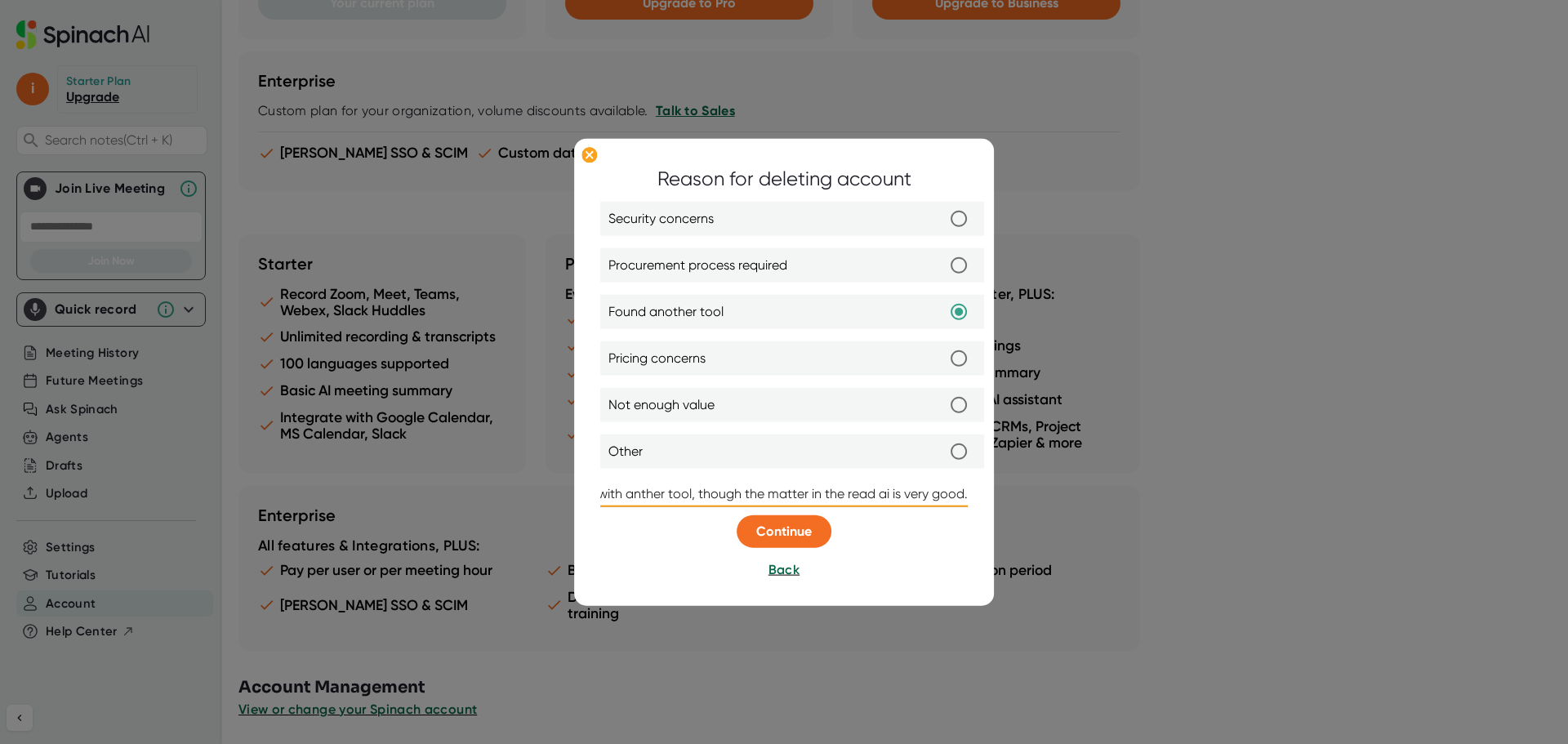
scroll to position [0, 43]
type input "I went with another tool, though the matter in the read ai is very good."
click at [809, 518] on button "Continue" at bounding box center [784, 531] width 95 height 32
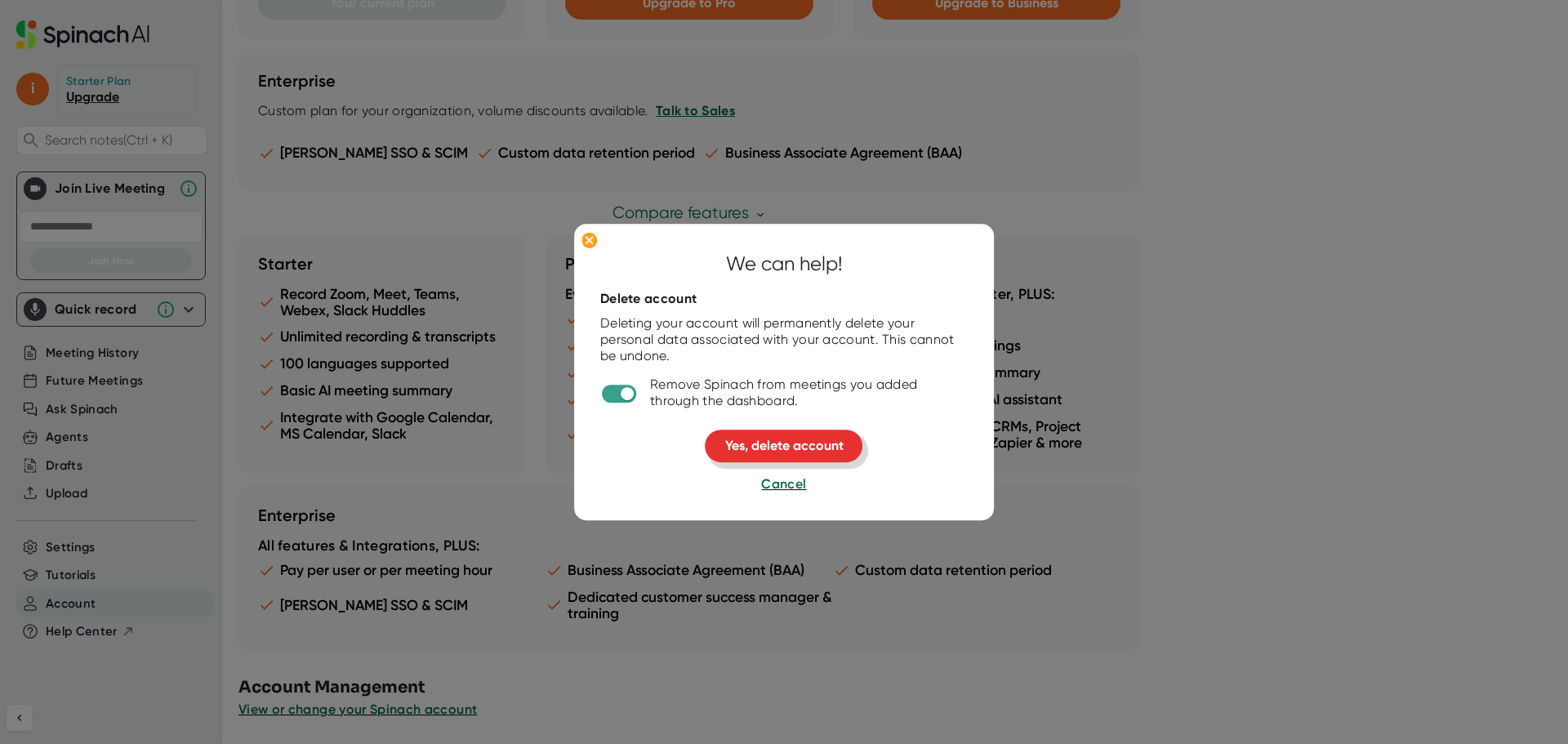
click at [848, 447] on button "Yes, delete account" at bounding box center [784, 446] width 158 height 32
